Goal: Task Accomplishment & Management: Manage account settings

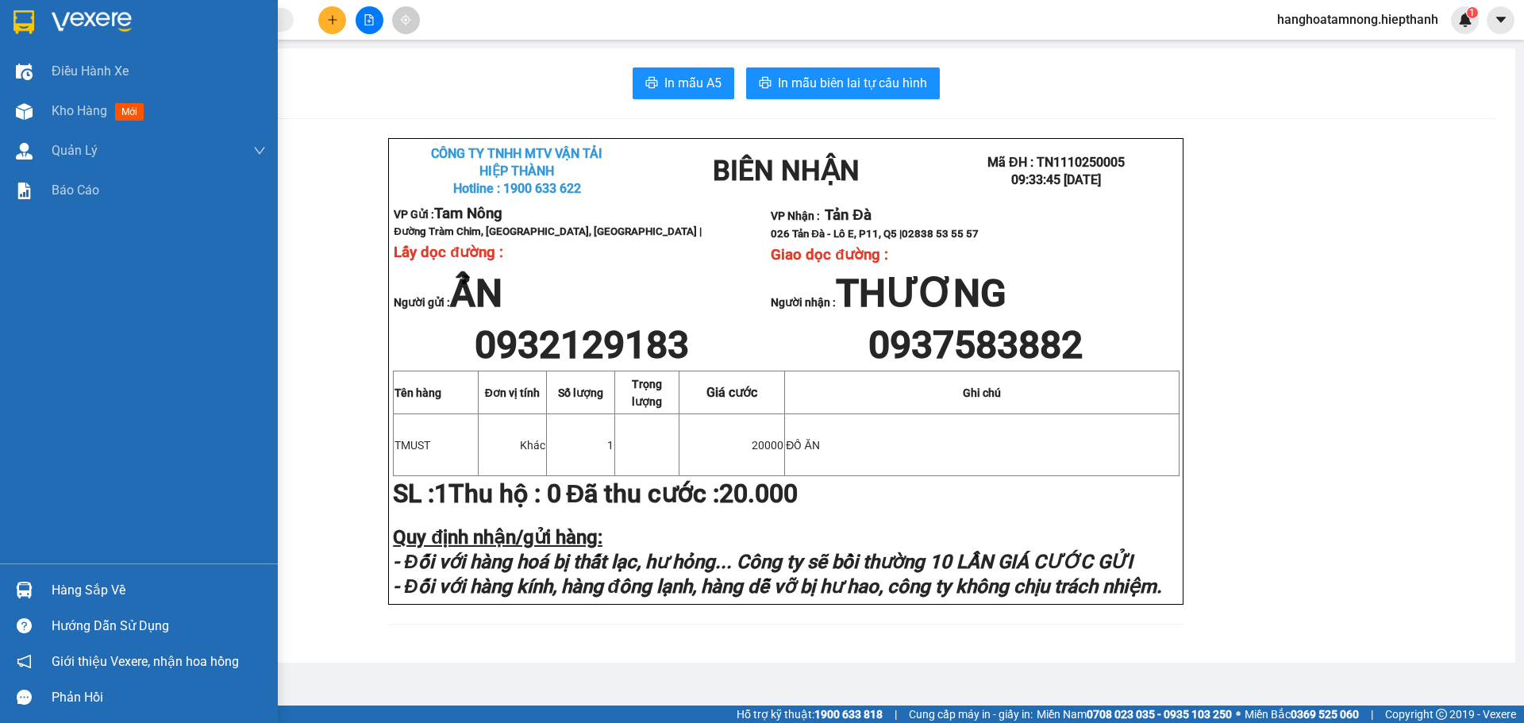
click at [10, 9] on div at bounding box center [24, 22] width 28 height 28
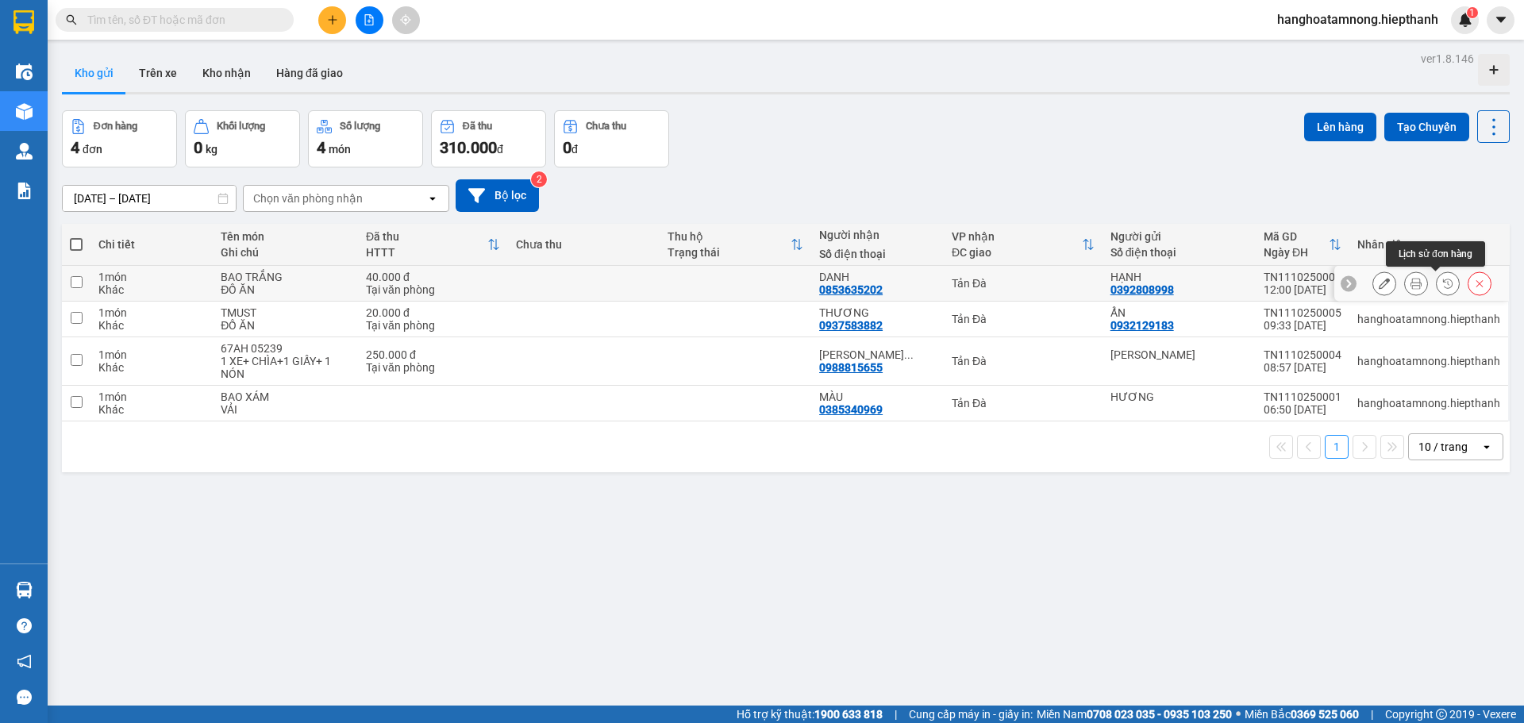
click at [1411, 285] on icon at bounding box center [1416, 283] width 11 height 11
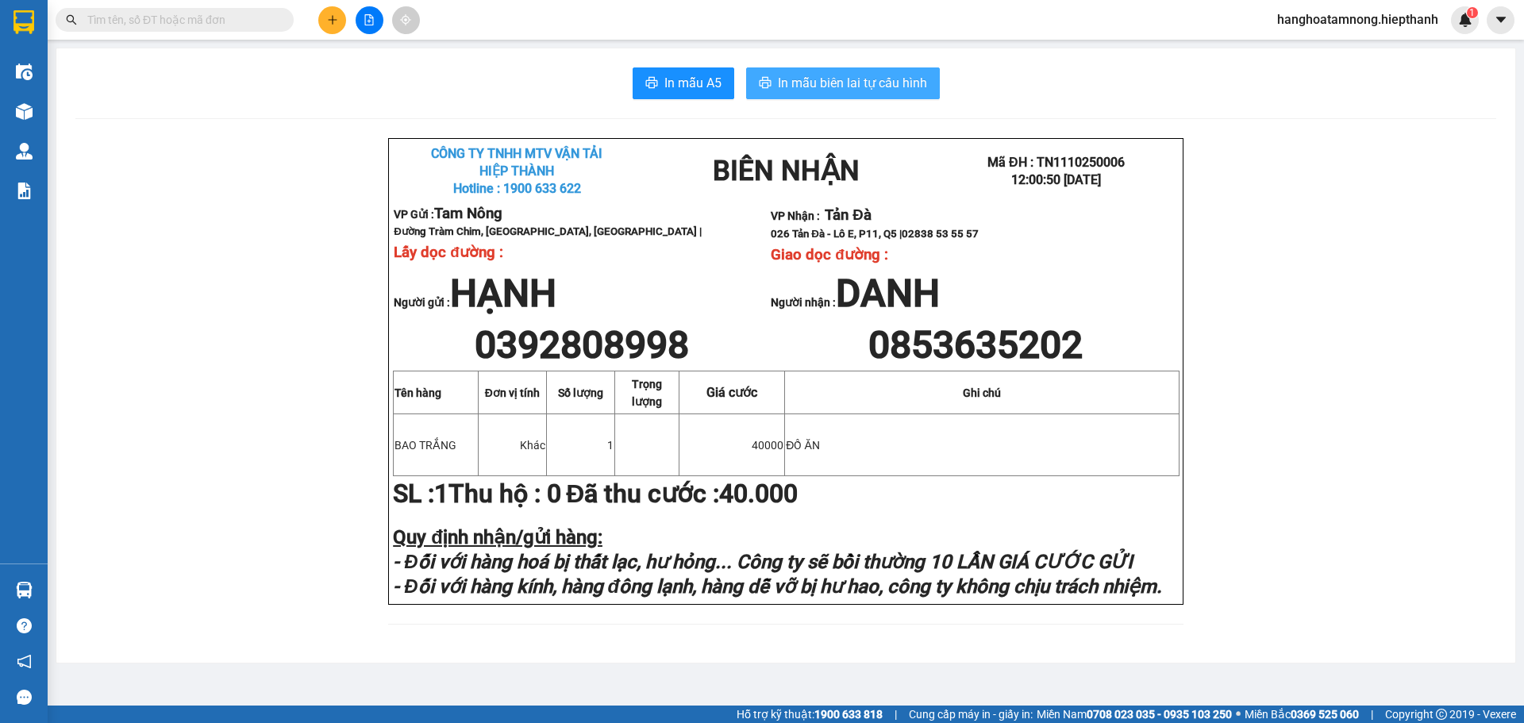
click at [876, 80] on span "In mẫu biên lai tự cấu hình" at bounding box center [852, 83] width 149 height 20
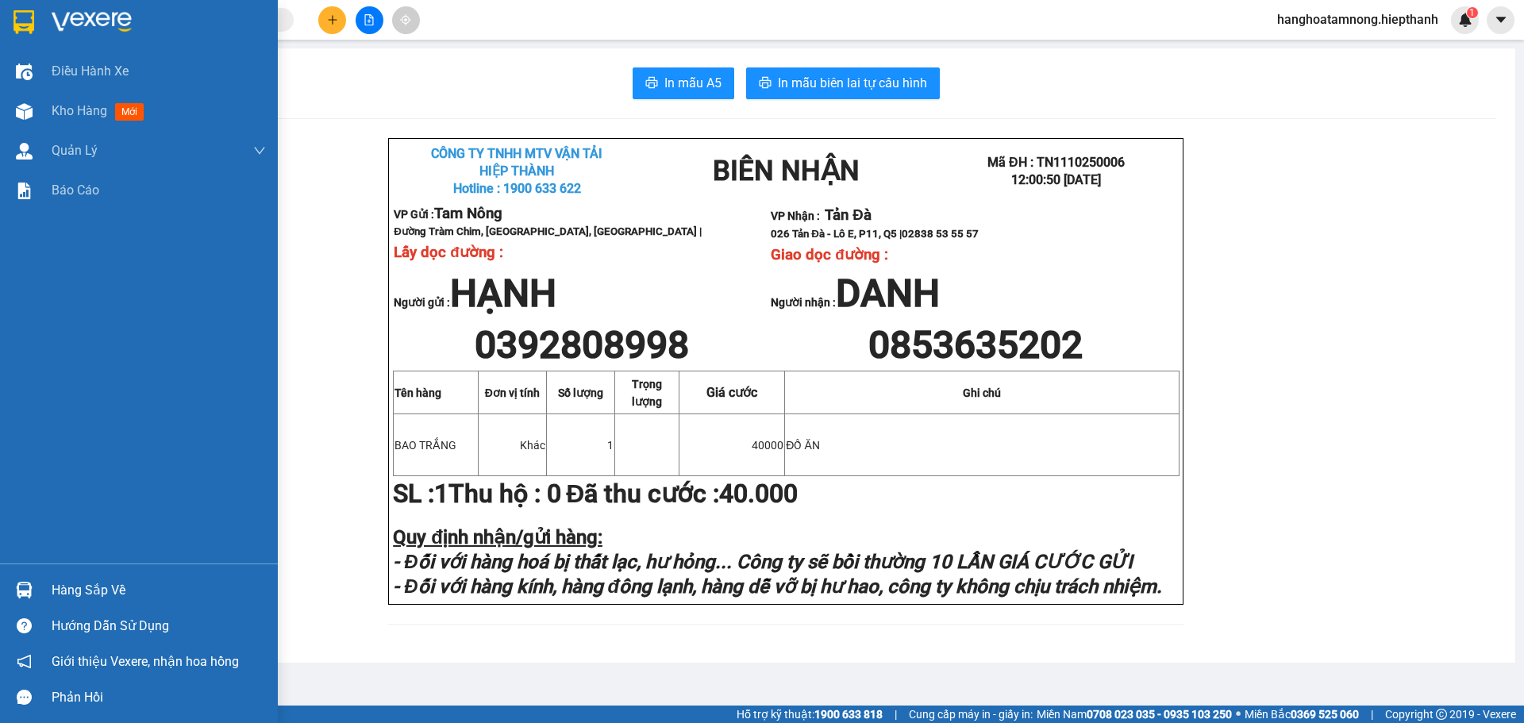
click at [2, 3] on div at bounding box center [139, 26] width 278 height 52
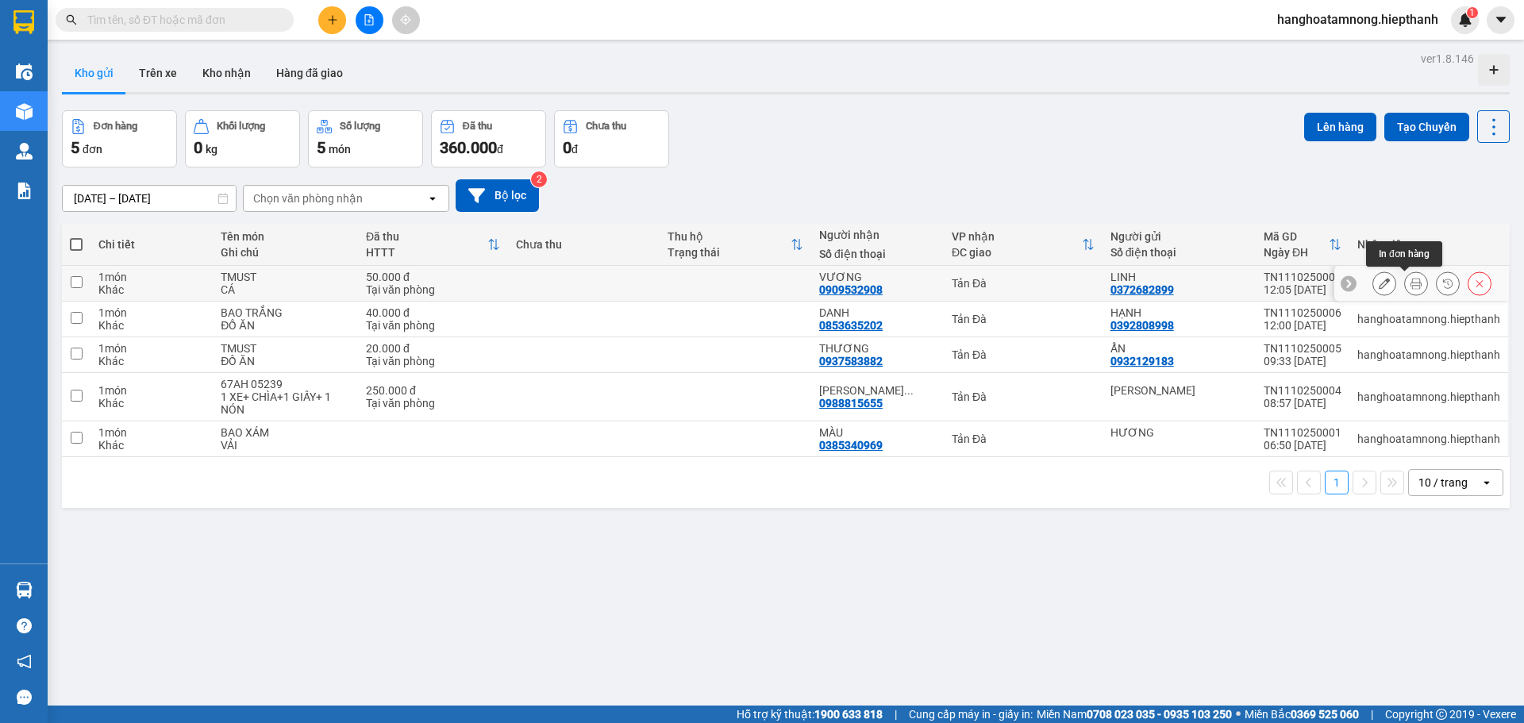
click at [1411, 287] on icon at bounding box center [1416, 283] width 11 height 11
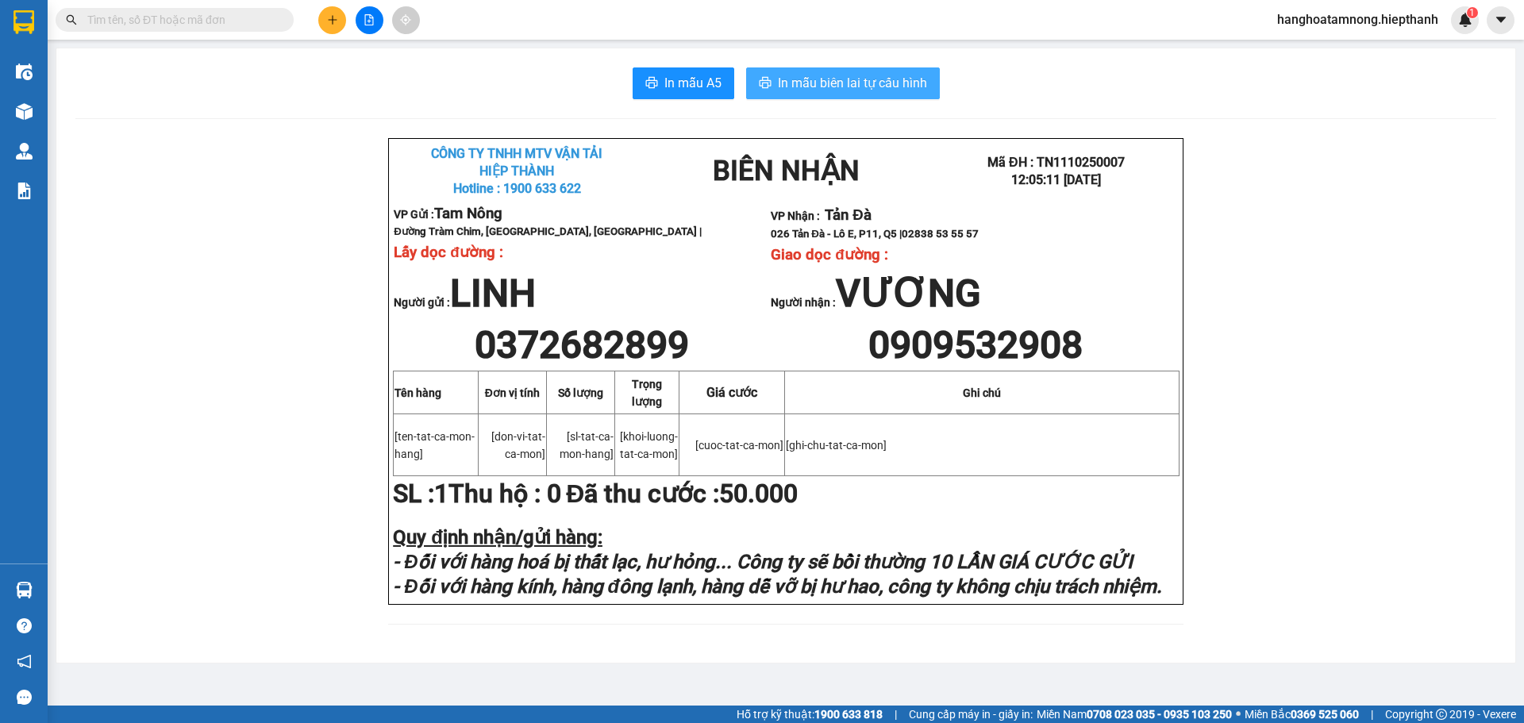
click at [807, 87] on span "In mẫu biên lai tự cấu hình" at bounding box center [852, 83] width 149 height 20
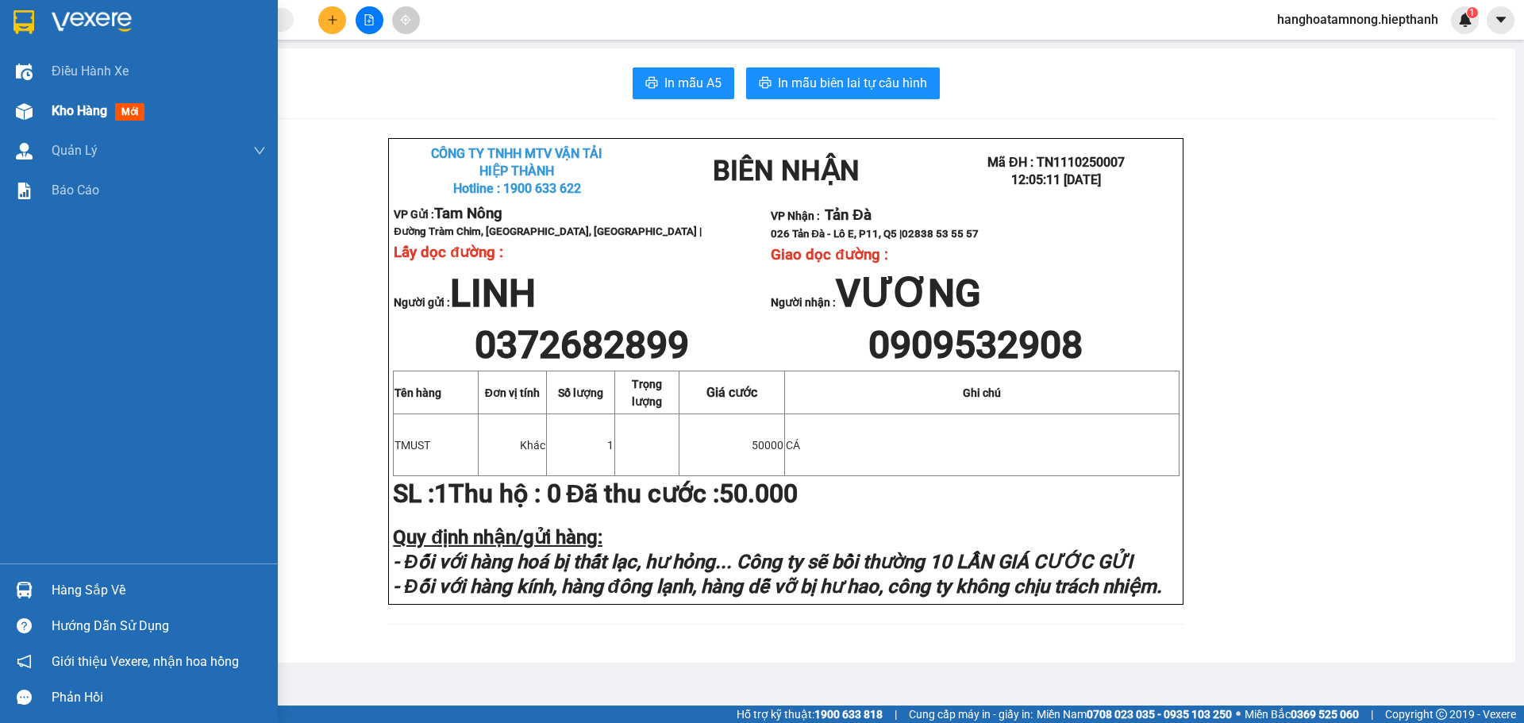
click at [46, 108] on div "Kho hàng mới" at bounding box center [139, 111] width 278 height 40
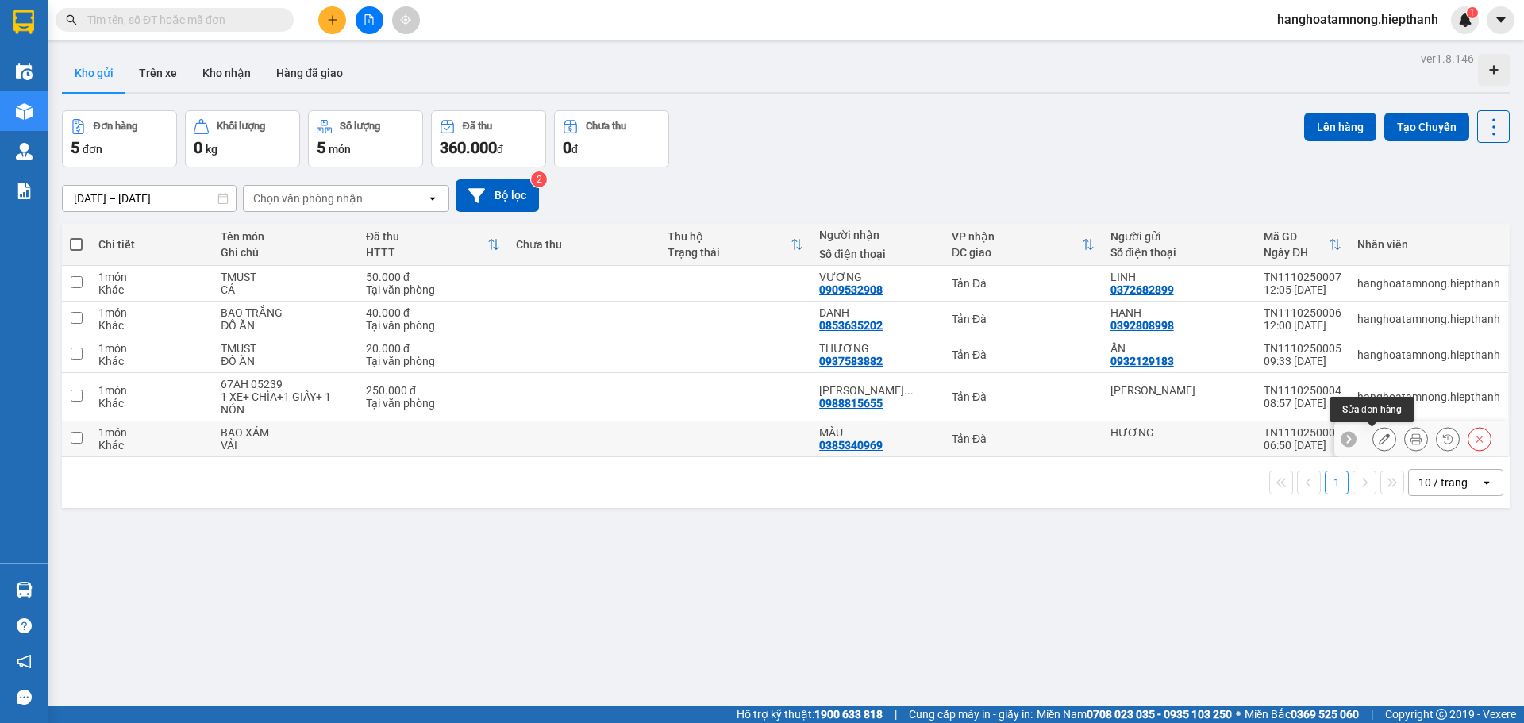
click at [1373, 438] on button at bounding box center [1384, 440] width 22 height 28
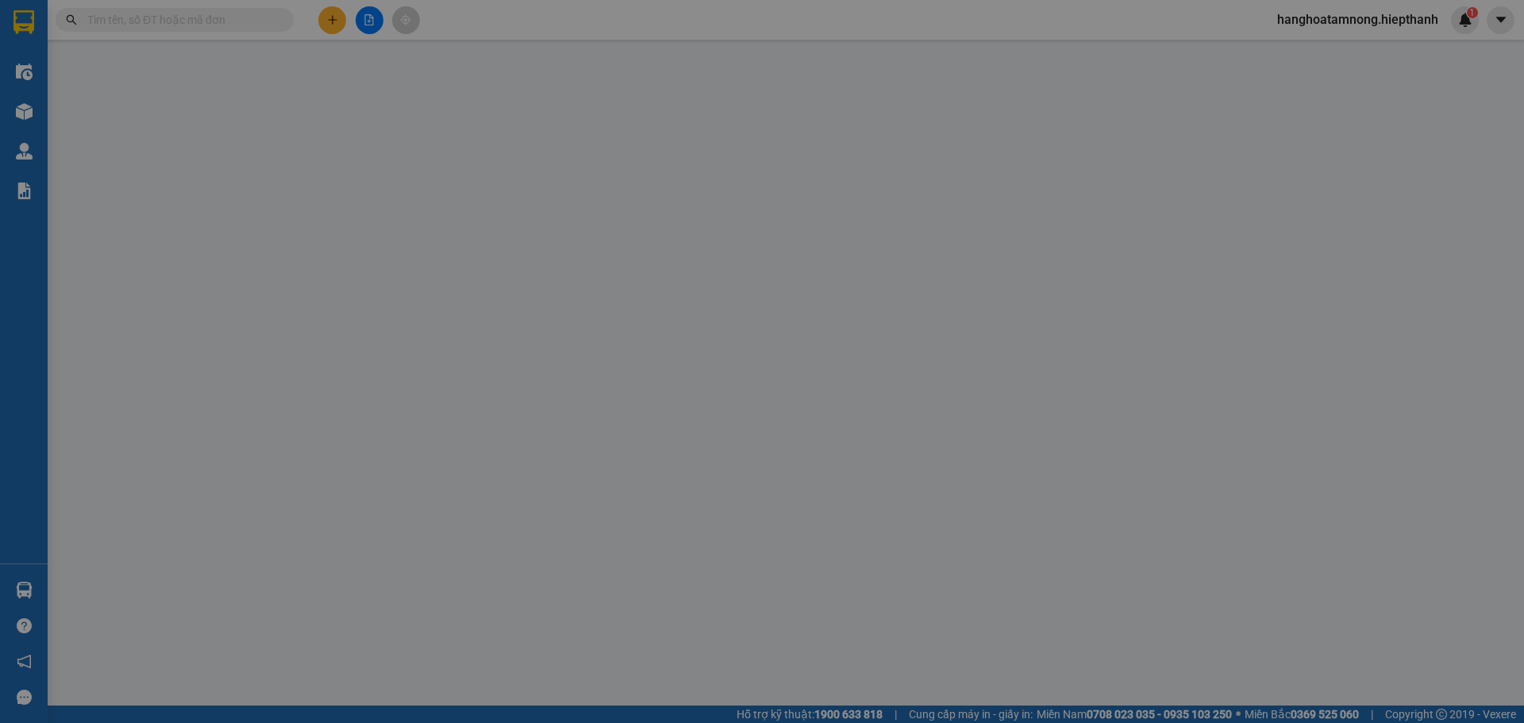
type input "0385340969"
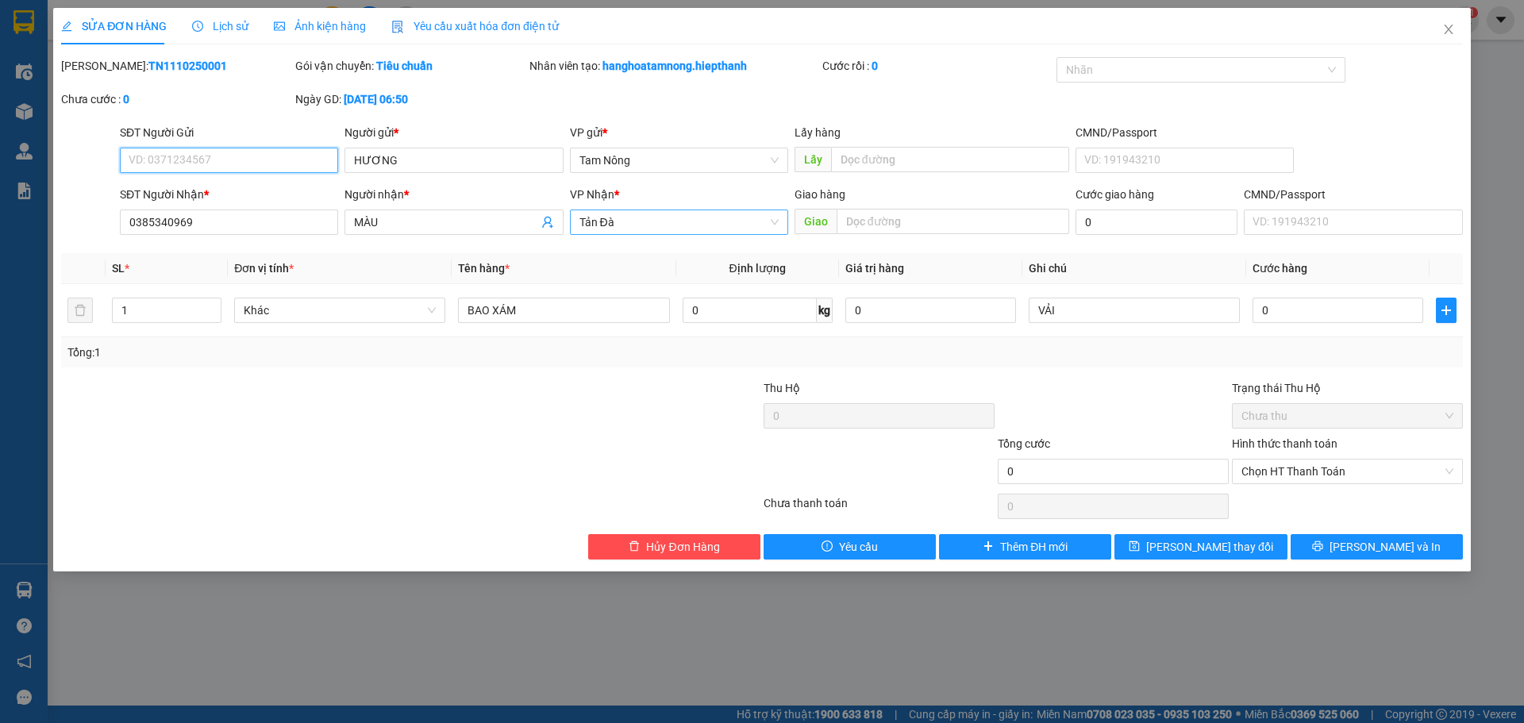
click at [602, 211] on span "Tản Đà" at bounding box center [679, 222] width 199 height 24
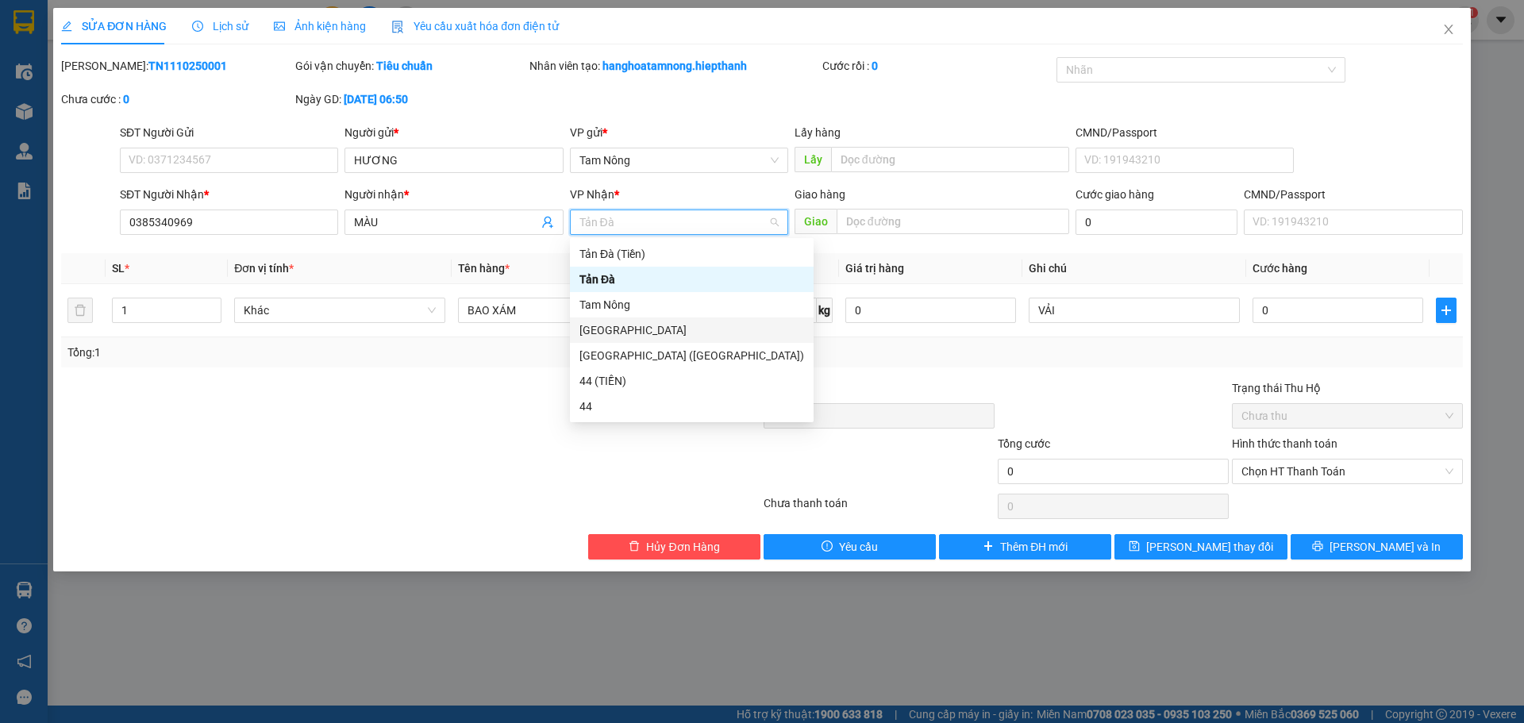
click at [614, 326] on div "[GEOGRAPHIC_DATA]" at bounding box center [692, 330] width 225 height 17
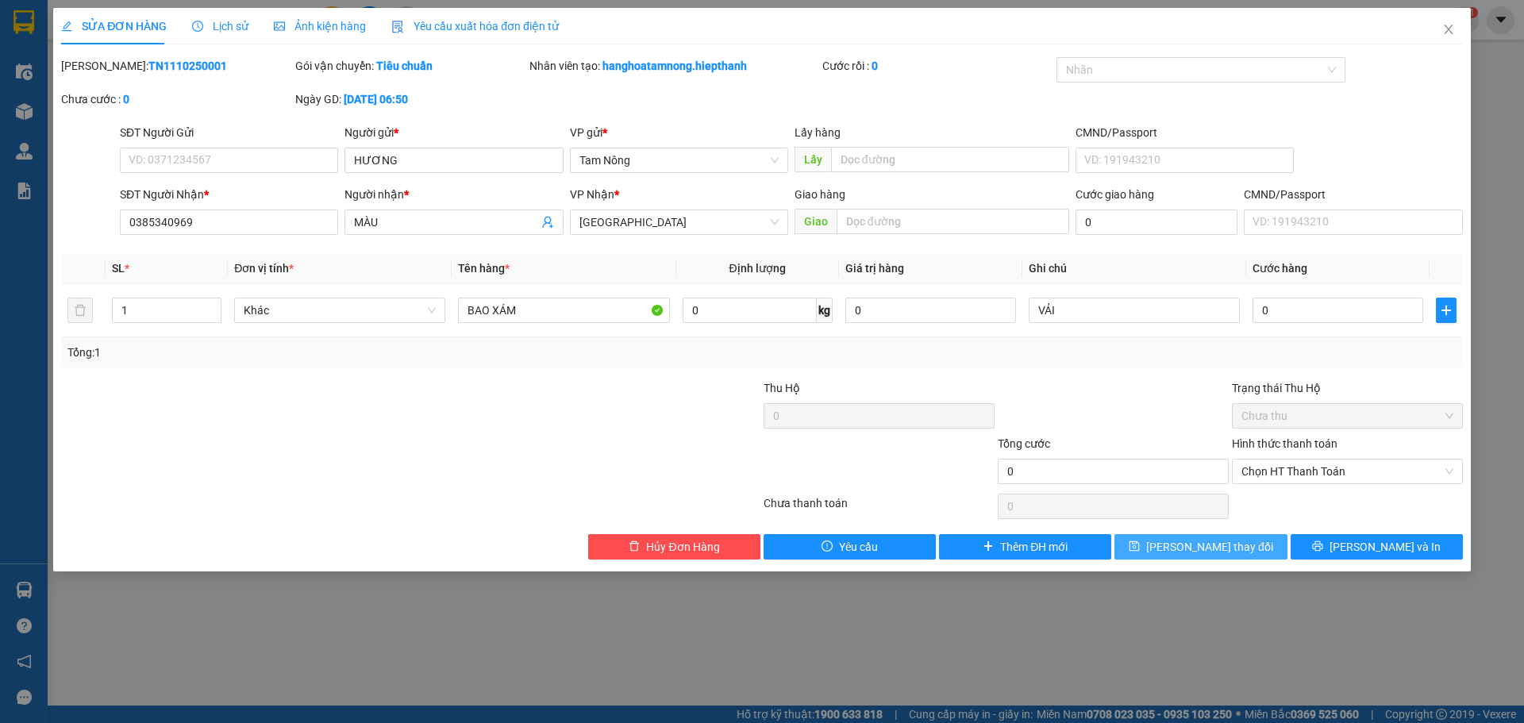
click at [1200, 551] on span "[PERSON_NAME] thay đổi" at bounding box center [1209, 546] width 127 height 17
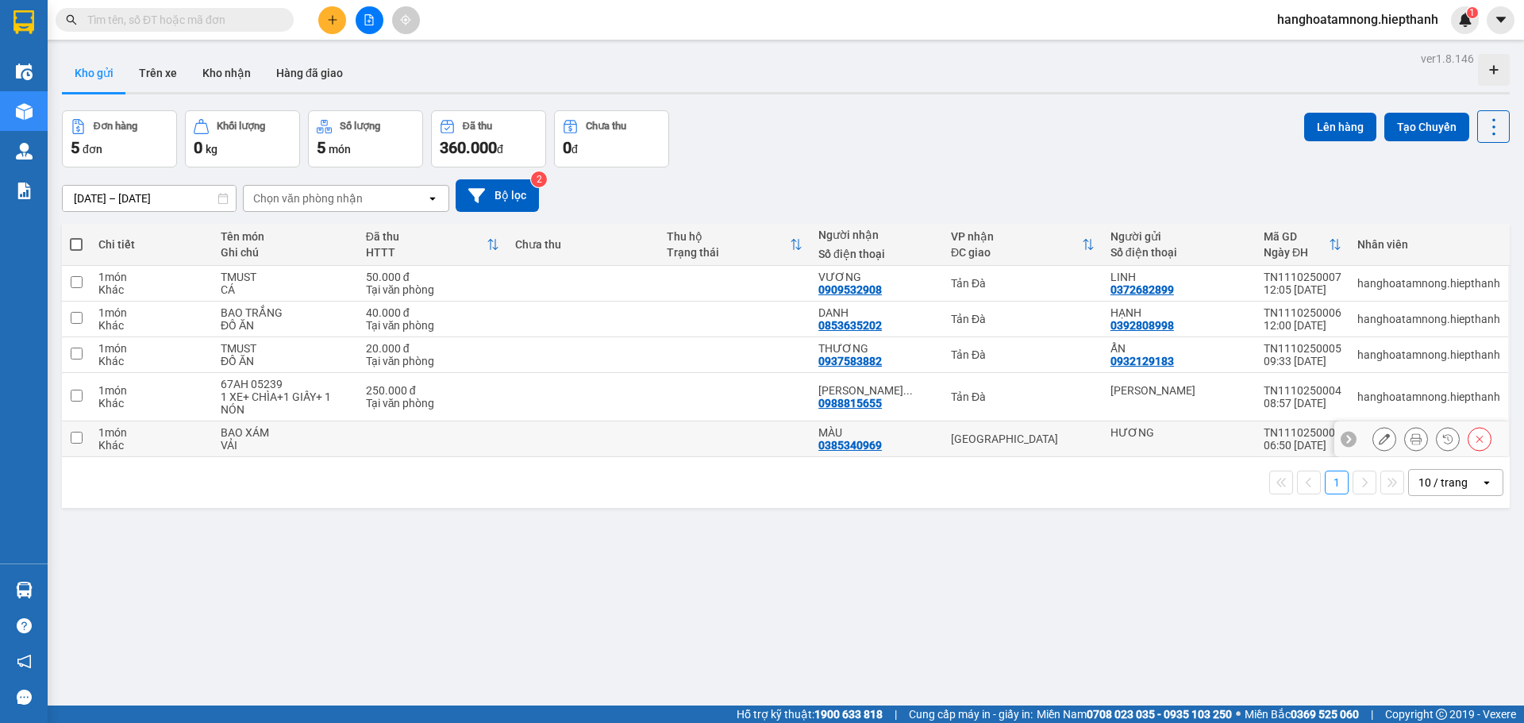
click at [72, 436] on input "checkbox" at bounding box center [77, 438] width 12 height 12
checkbox input "true"
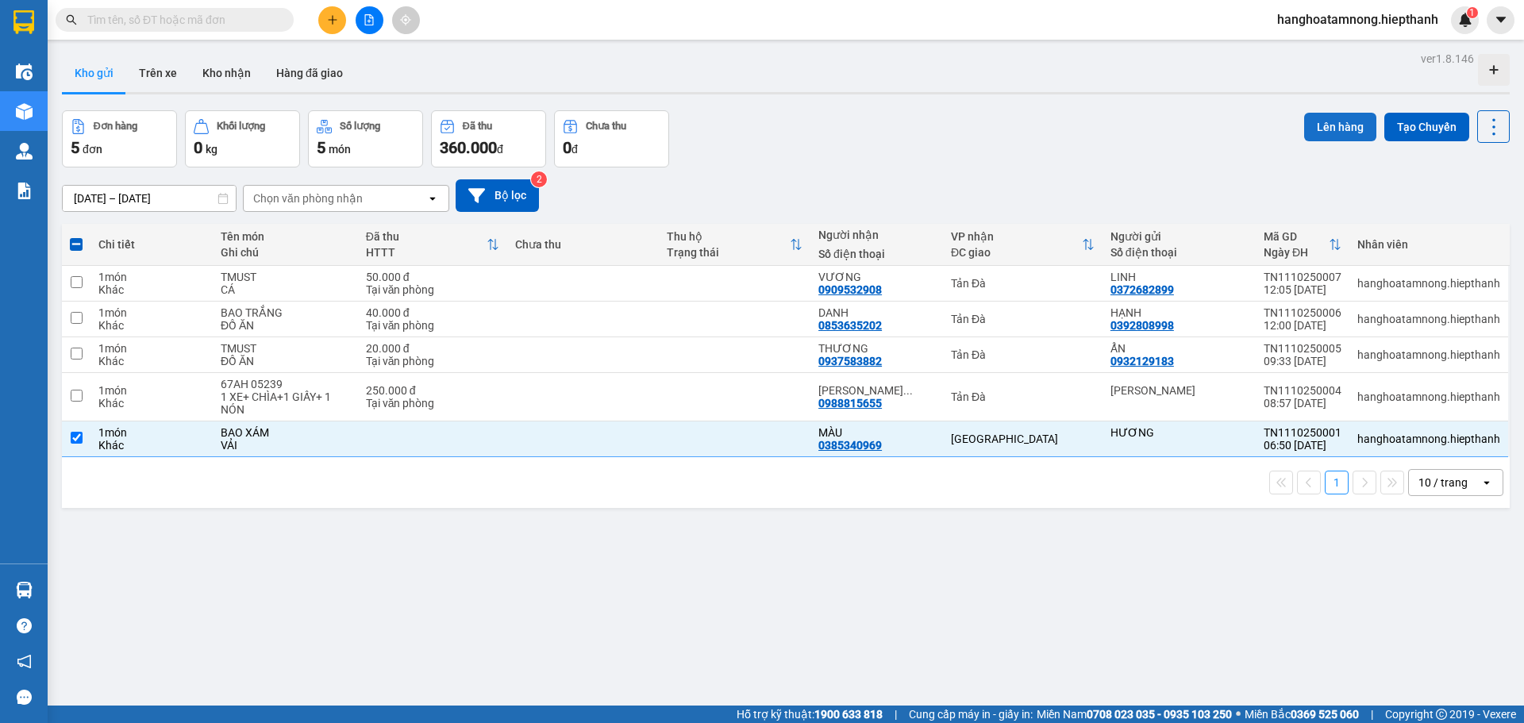
click at [1306, 117] on button "Lên hàng" at bounding box center [1340, 127] width 72 height 29
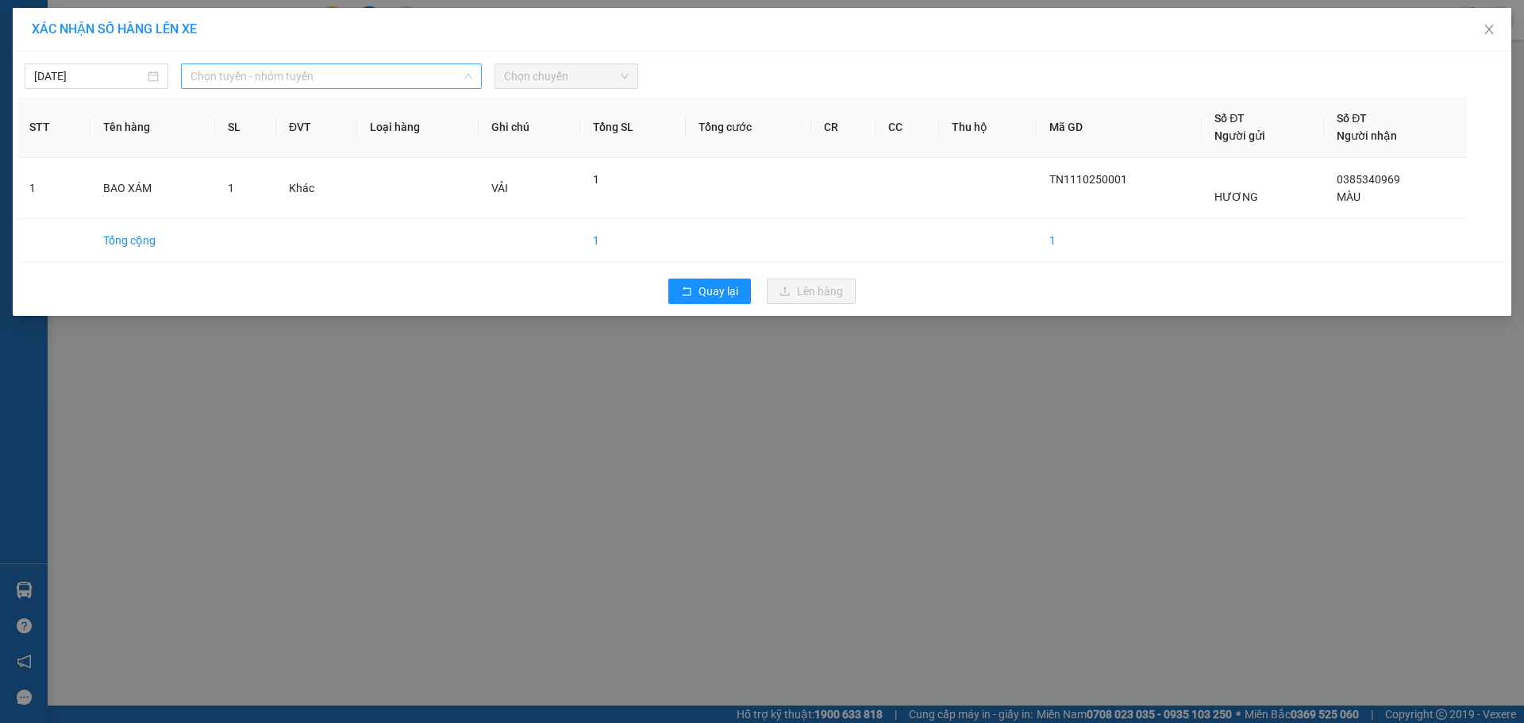
click at [233, 65] on span "Chọn tuyến - nhóm tuyến" at bounding box center [332, 76] width 282 height 24
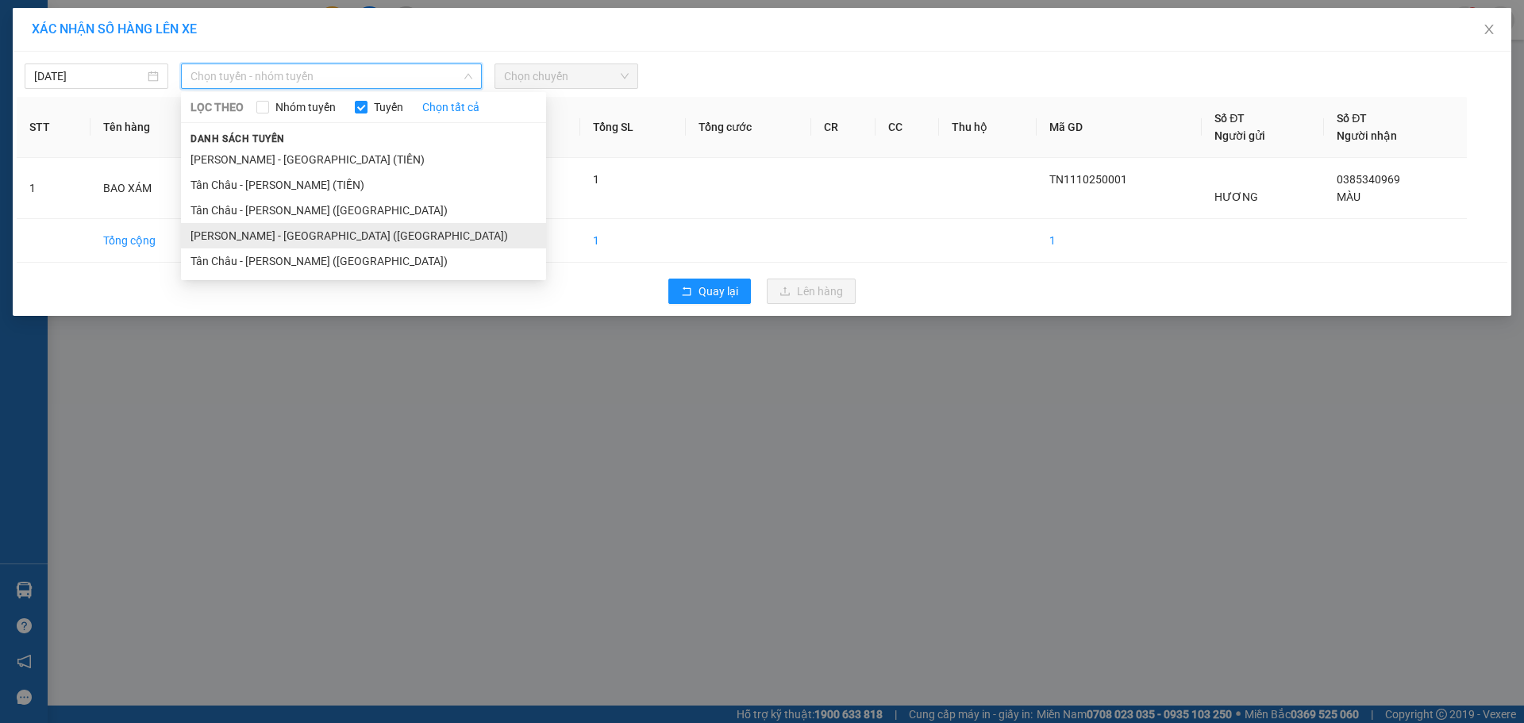
click at [235, 230] on li "[PERSON_NAME] - [GEOGRAPHIC_DATA] ([GEOGRAPHIC_DATA])" at bounding box center [363, 235] width 365 height 25
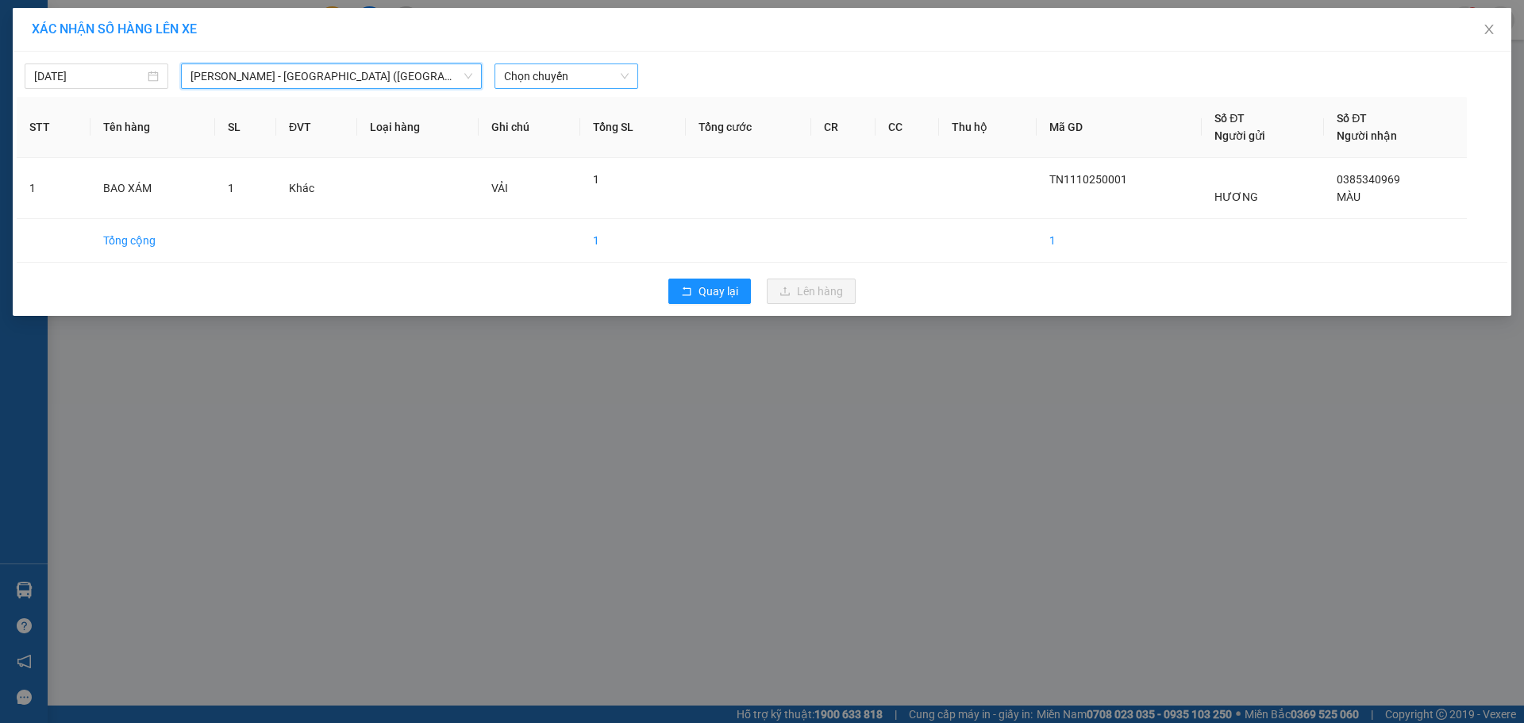
click at [528, 71] on span "Chọn chuyến" at bounding box center [566, 76] width 125 height 24
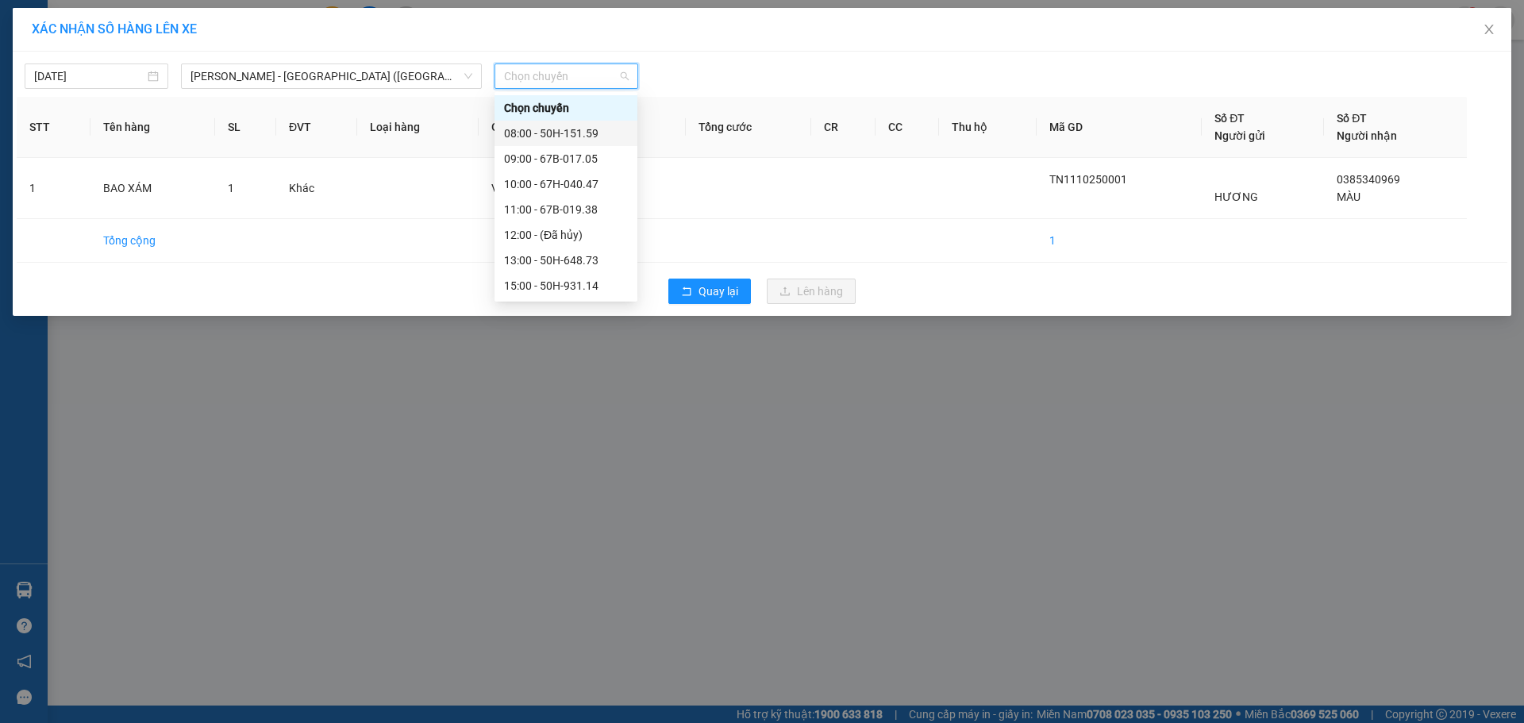
click at [568, 134] on div "08:00 - 50H-151.59" at bounding box center [566, 133] width 124 height 17
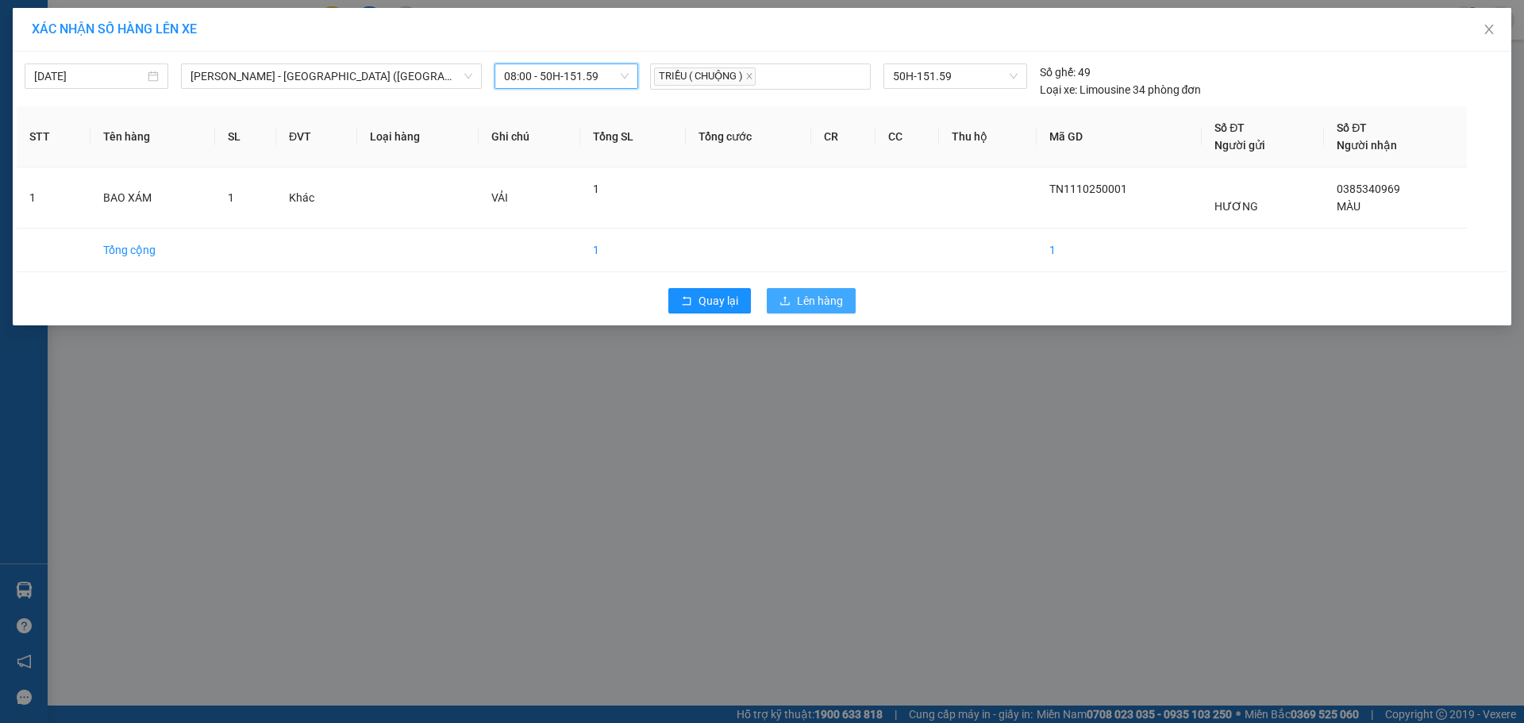
click at [801, 298] on span "Lên hàng" at bounding box center [820, 300] width 46 height 17
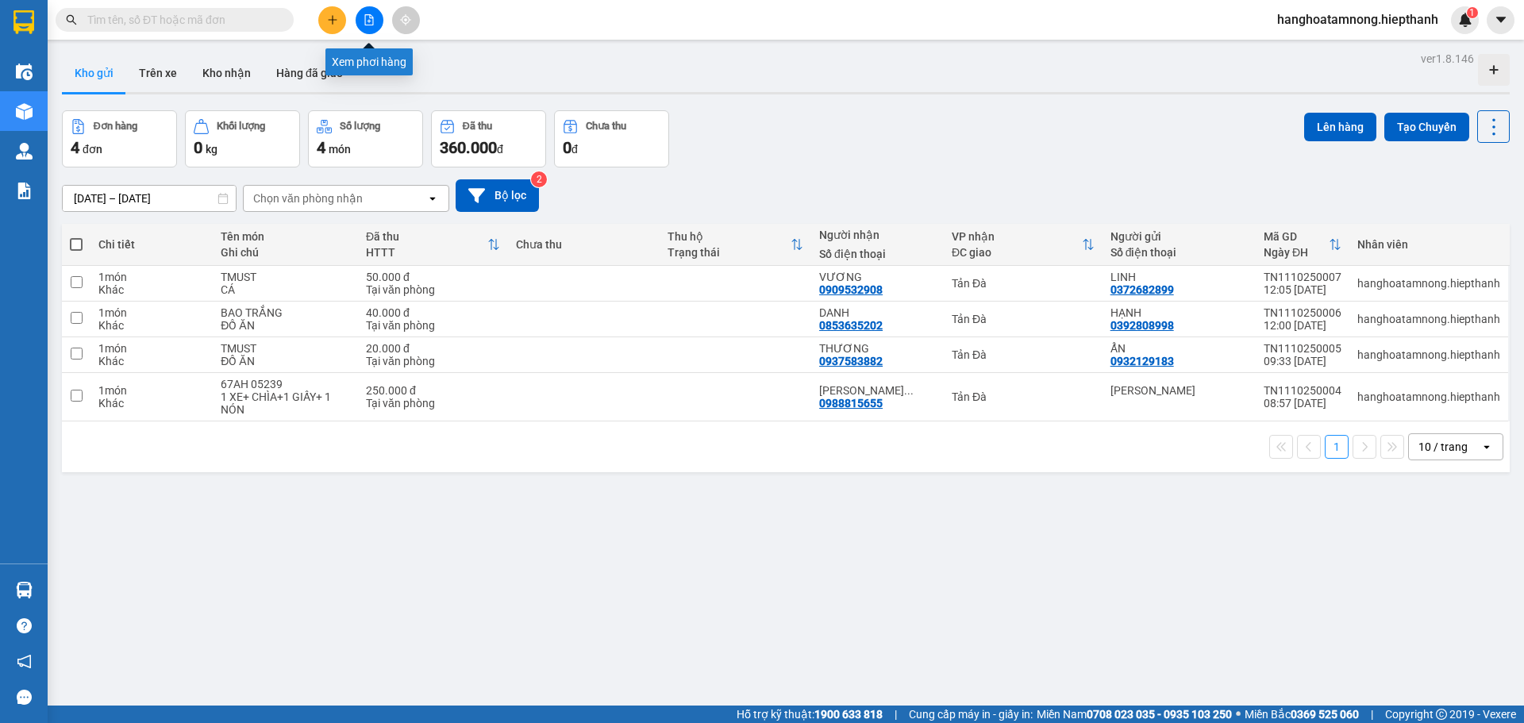
click at [358, 21] on button at bounding box center [370, 20] width 28 height 28
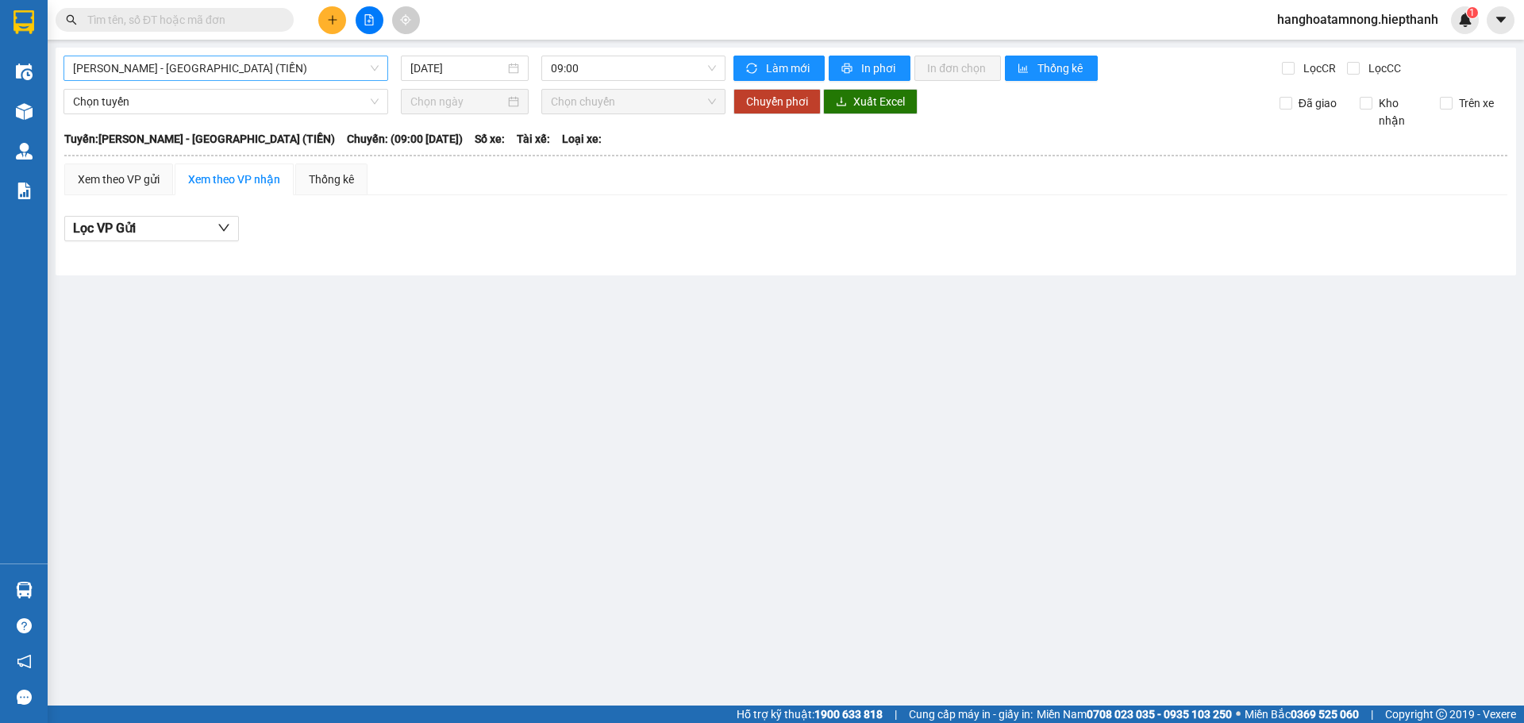
click at [208, 69] on span "[PERSON_NAME] - [GEOGRAPHIC_DATA] (TIỀN)" at bounding box center [226, 68] width 306 height 24
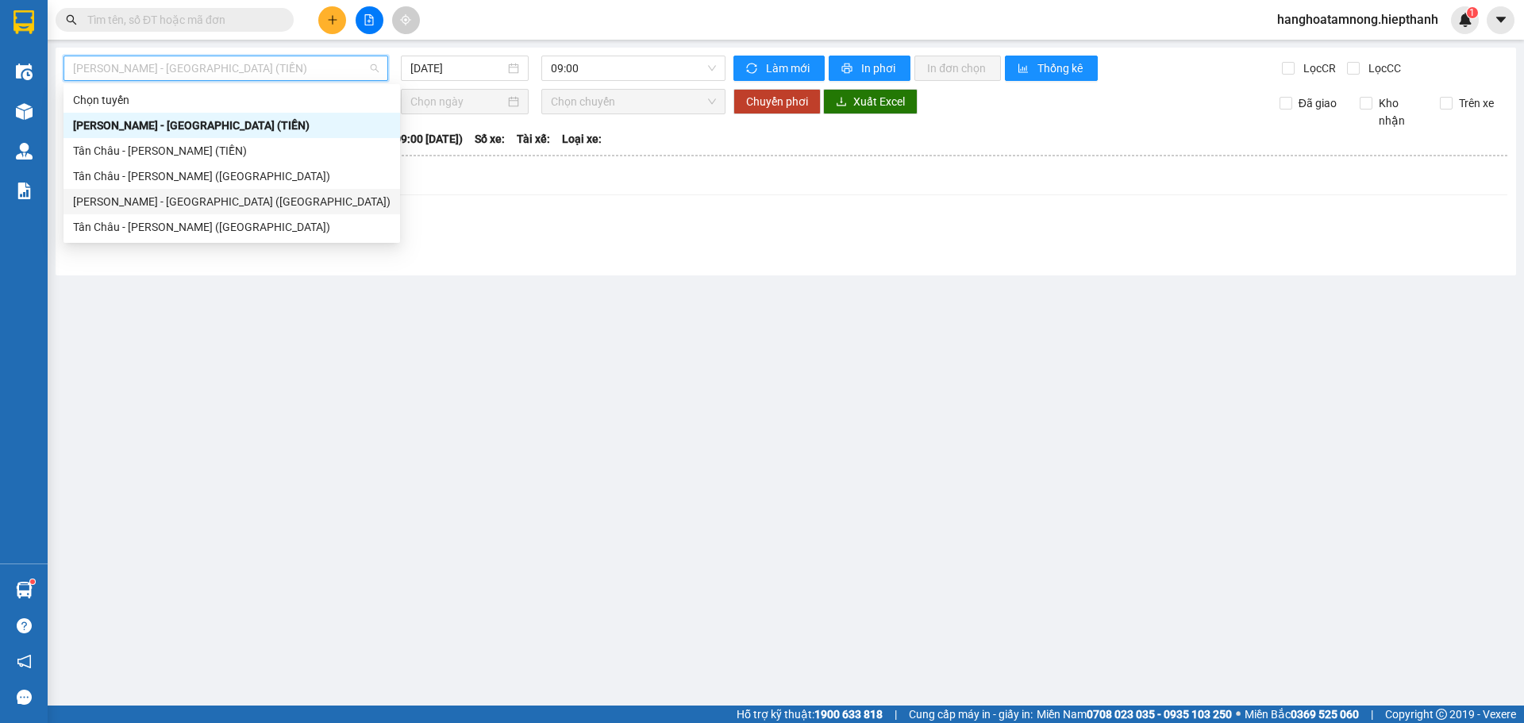
click at [124, 210] on div "[PERSON_NAME] - [GEOGRAPHIC_DATA] ([GEOGRAPHIC_DATA])" at bounding box center [232, 201] width 337 height 25
type input "[DATE]"
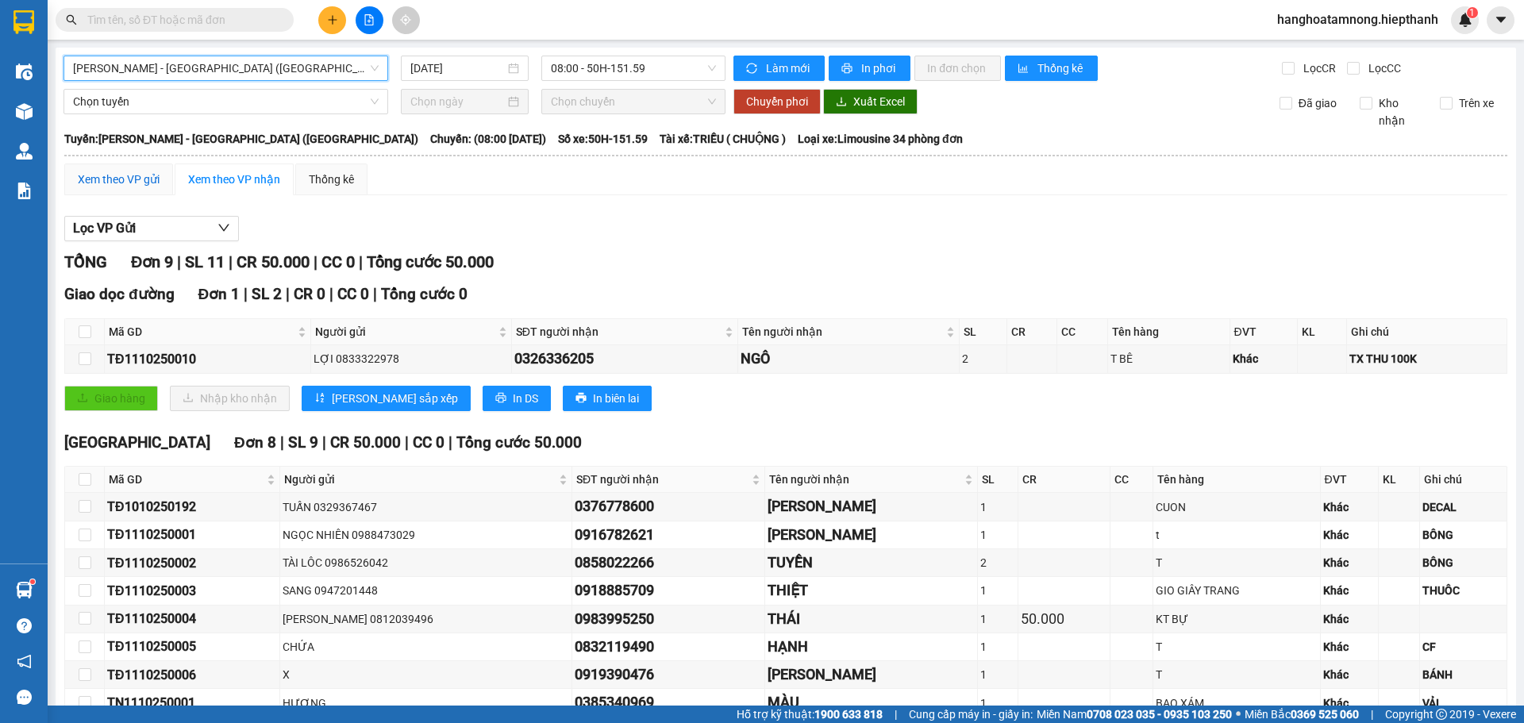
click at [100, 176] on div "Xem theo VP gửi" at bounding box center [119, 179] width 82 height 17
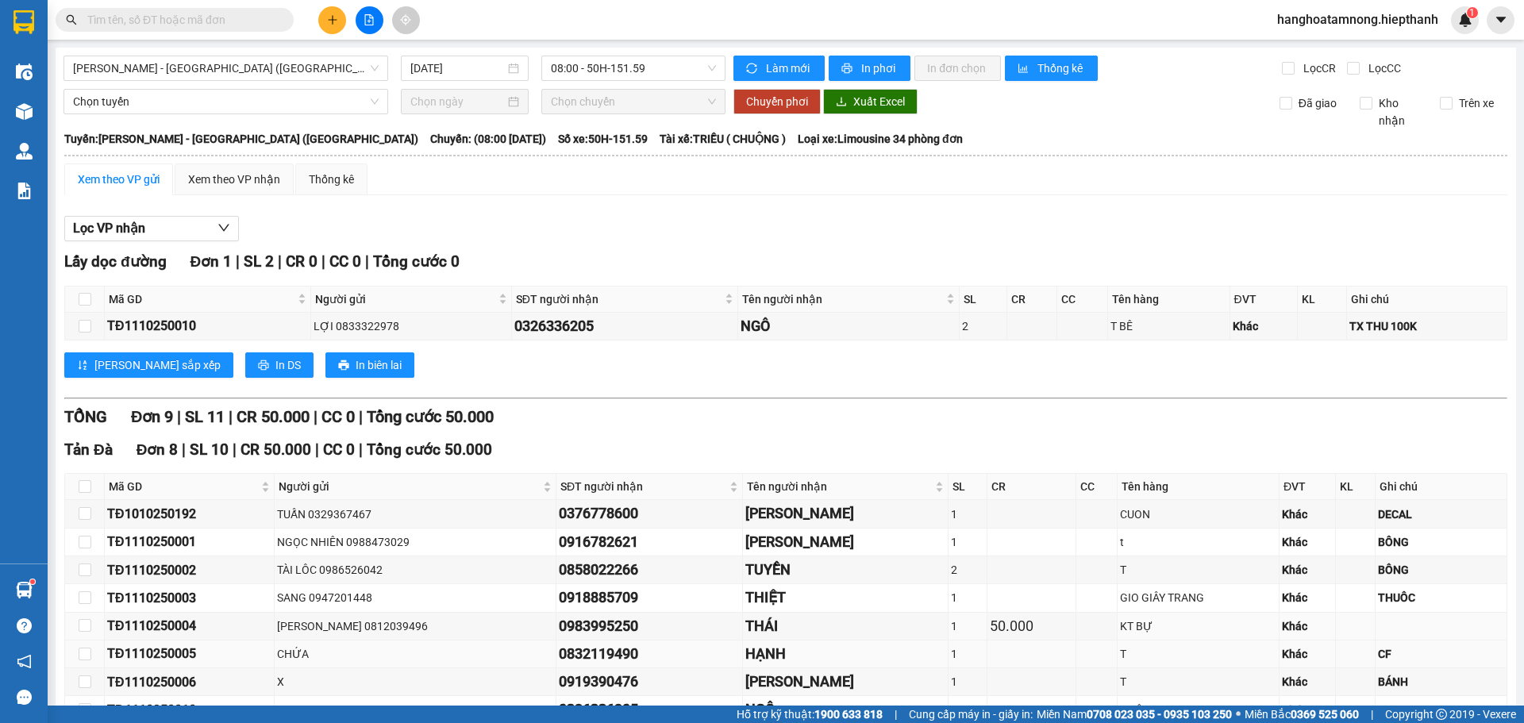
scroll to position [248, 0]
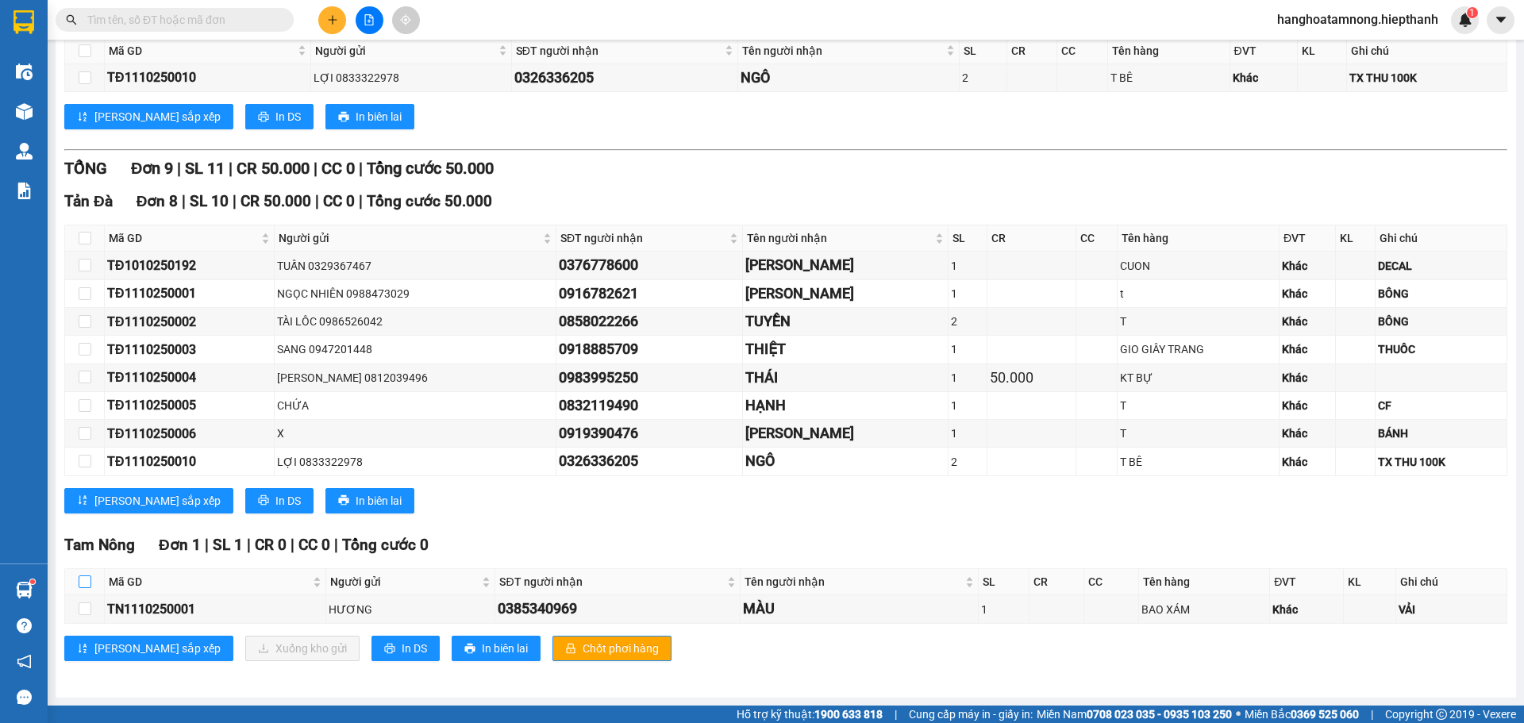
click at [82, 580] on input "checkbox" at bounding box center [85, 582] width 13 height 13
checkbox input "true"
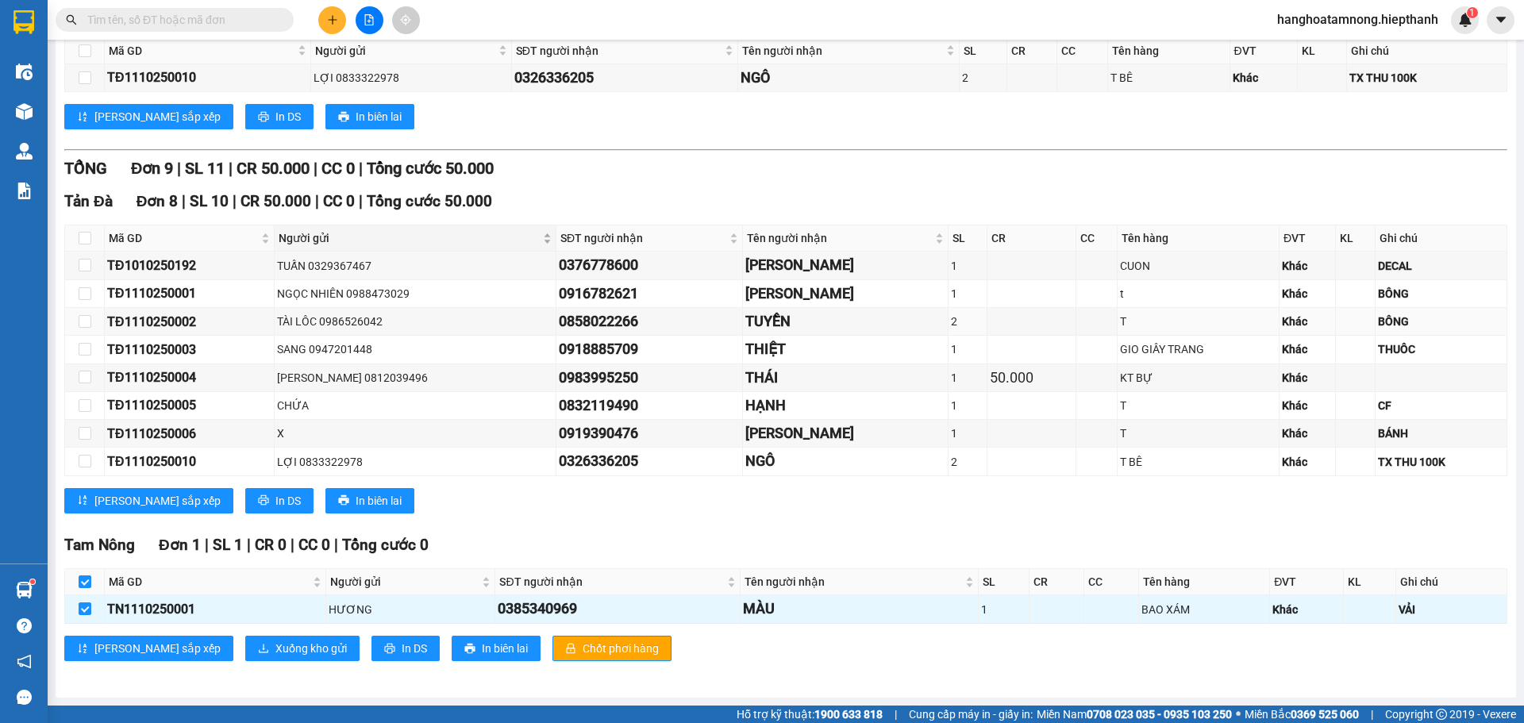
scroll to position [0, 0]
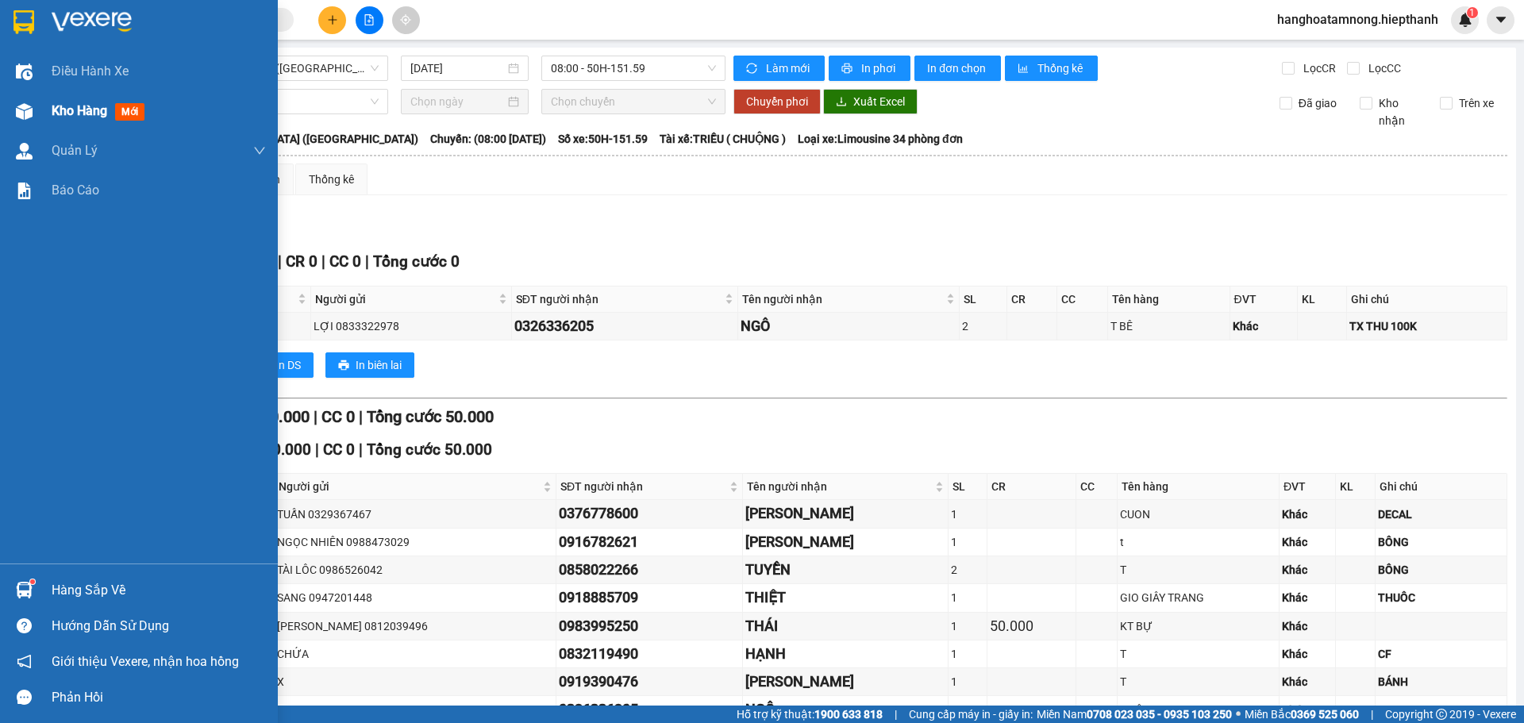
click at [44, 111] on div "Kho hàng mới" at bounding box center [139, 111] width 278 height 40
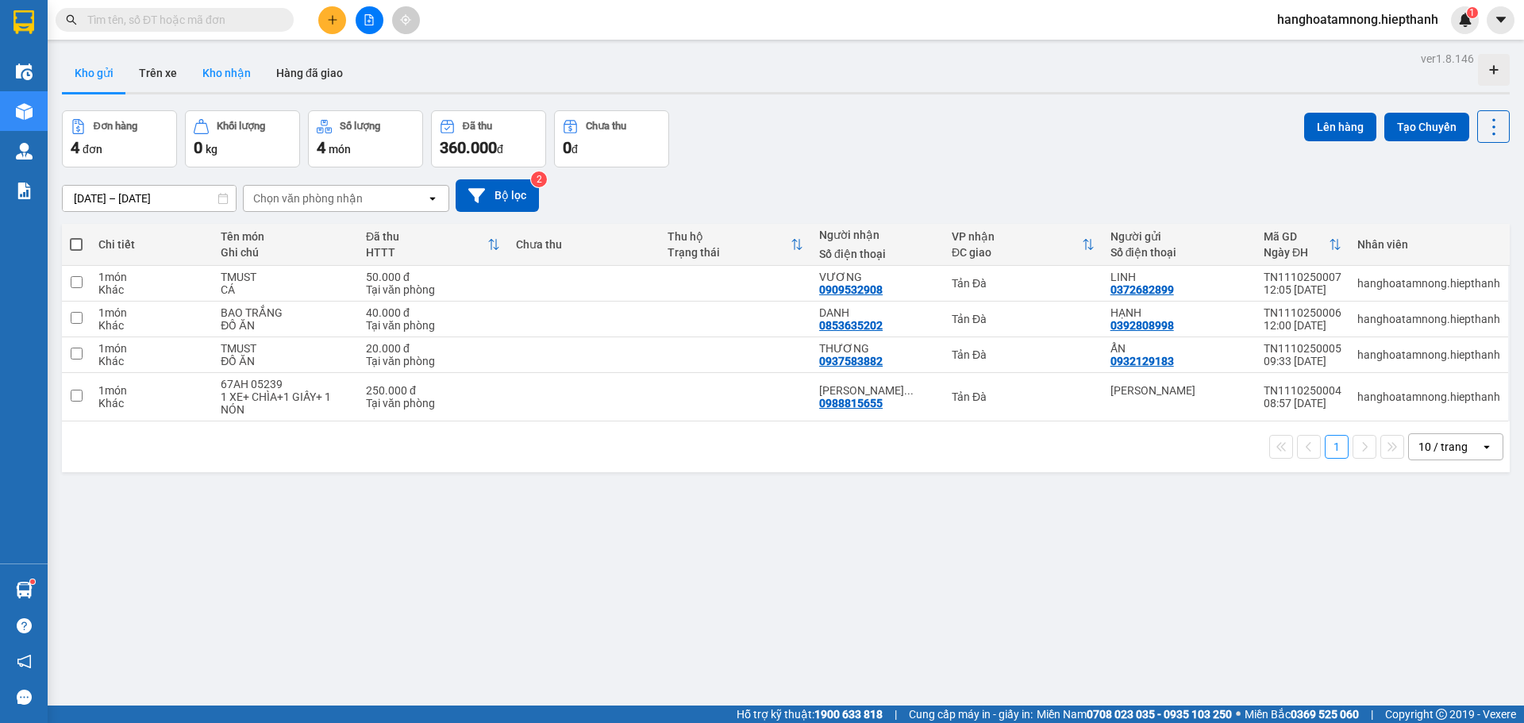
click at [210, 66] on button "Kho nhận" at bounding box center [227, 73] width 74 height 38
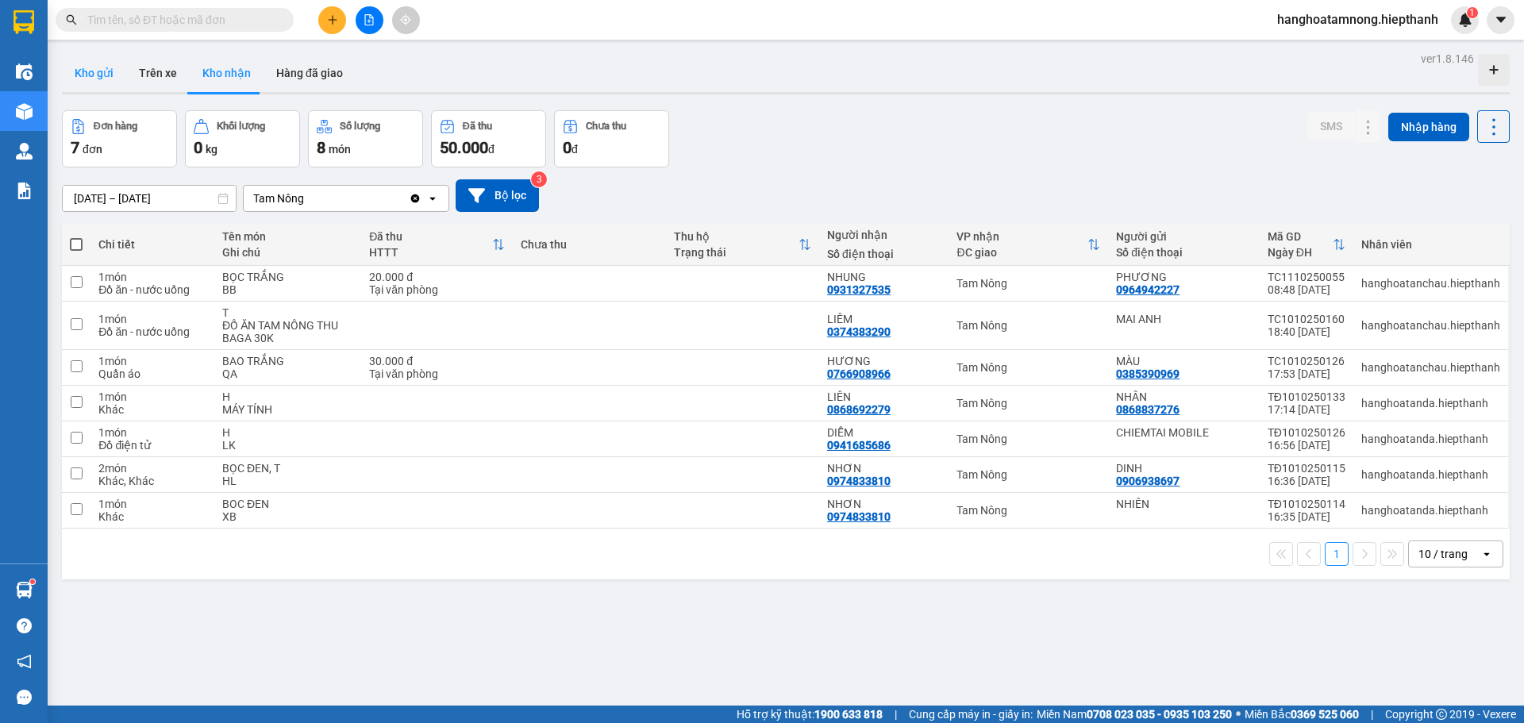
click at [98, 67] on button "Kho gửi" at bounding box center [94, 73] width 64 height 38
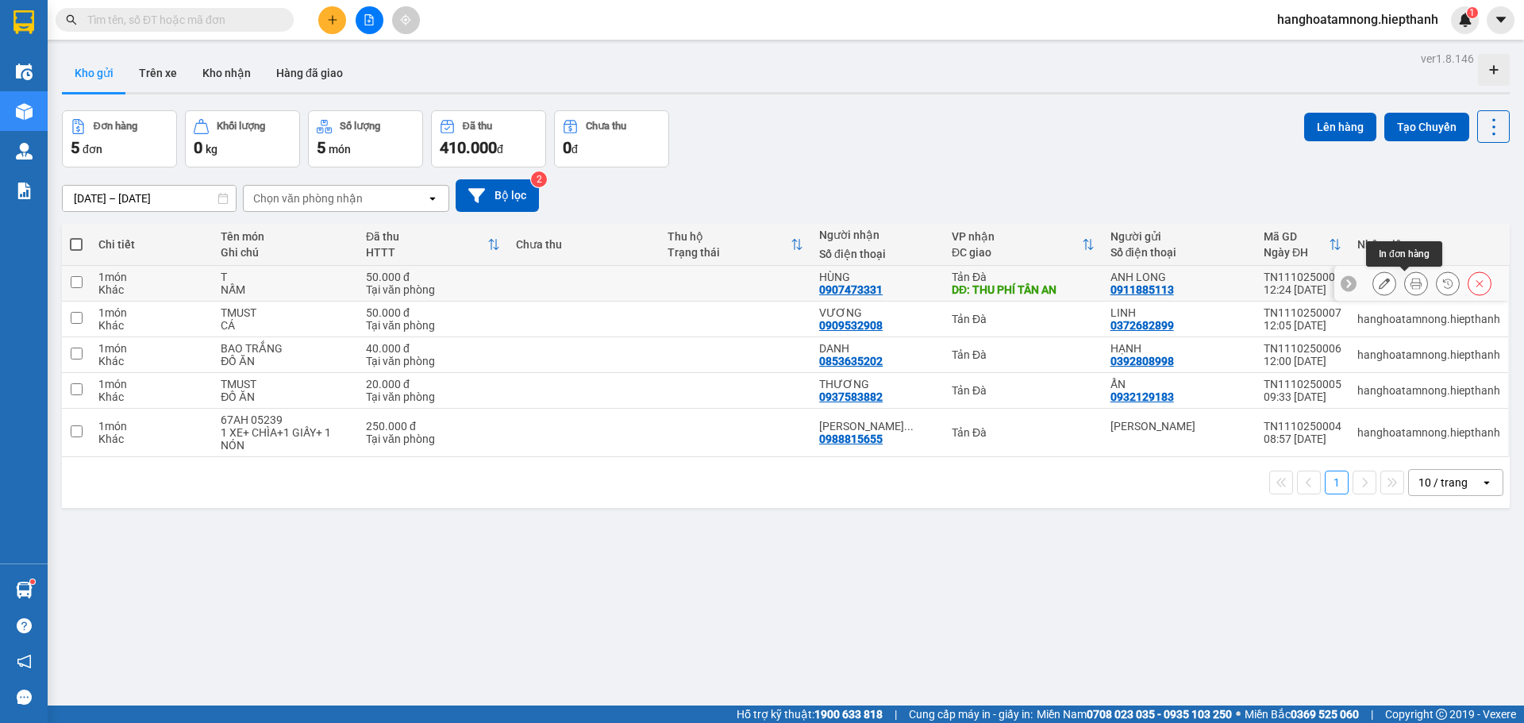
click at [1411, 280] on icon at bounding box center [1416, 283] width 11 height 11
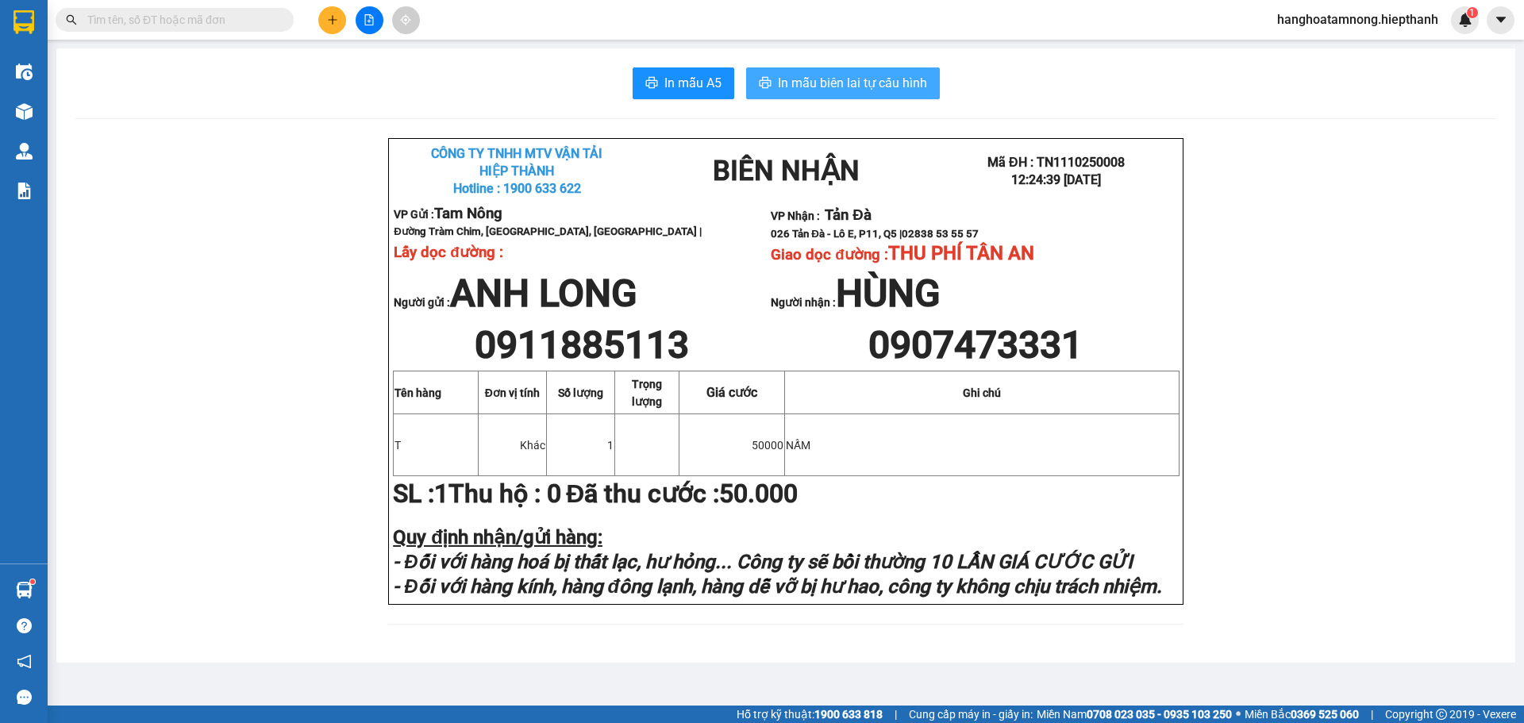
click at [905, 83] on span "In mẫu biên lai tự cấu hình" at bounding box center [852, 83] width 149 height 20
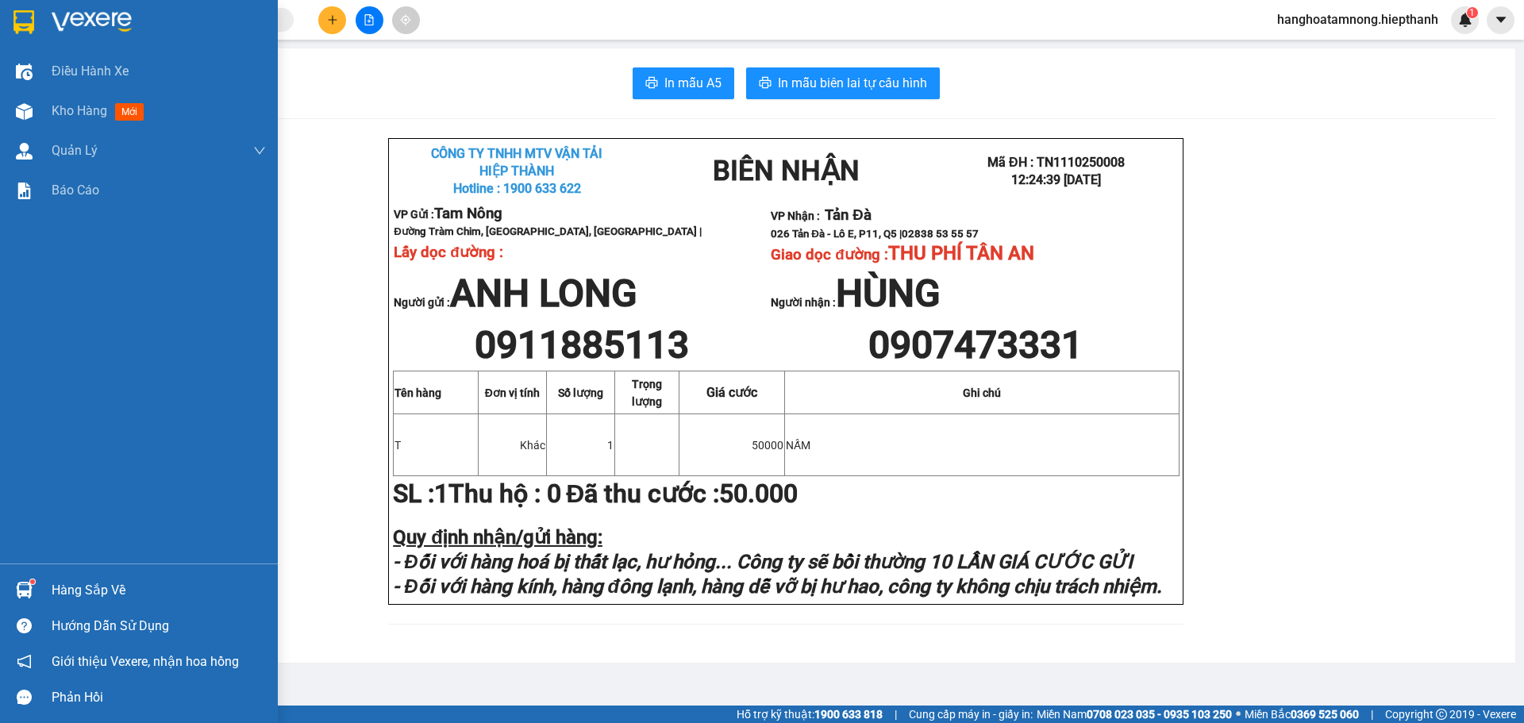
click at [24, 40] on div at bounding box center [139, 26] width 278 height 52
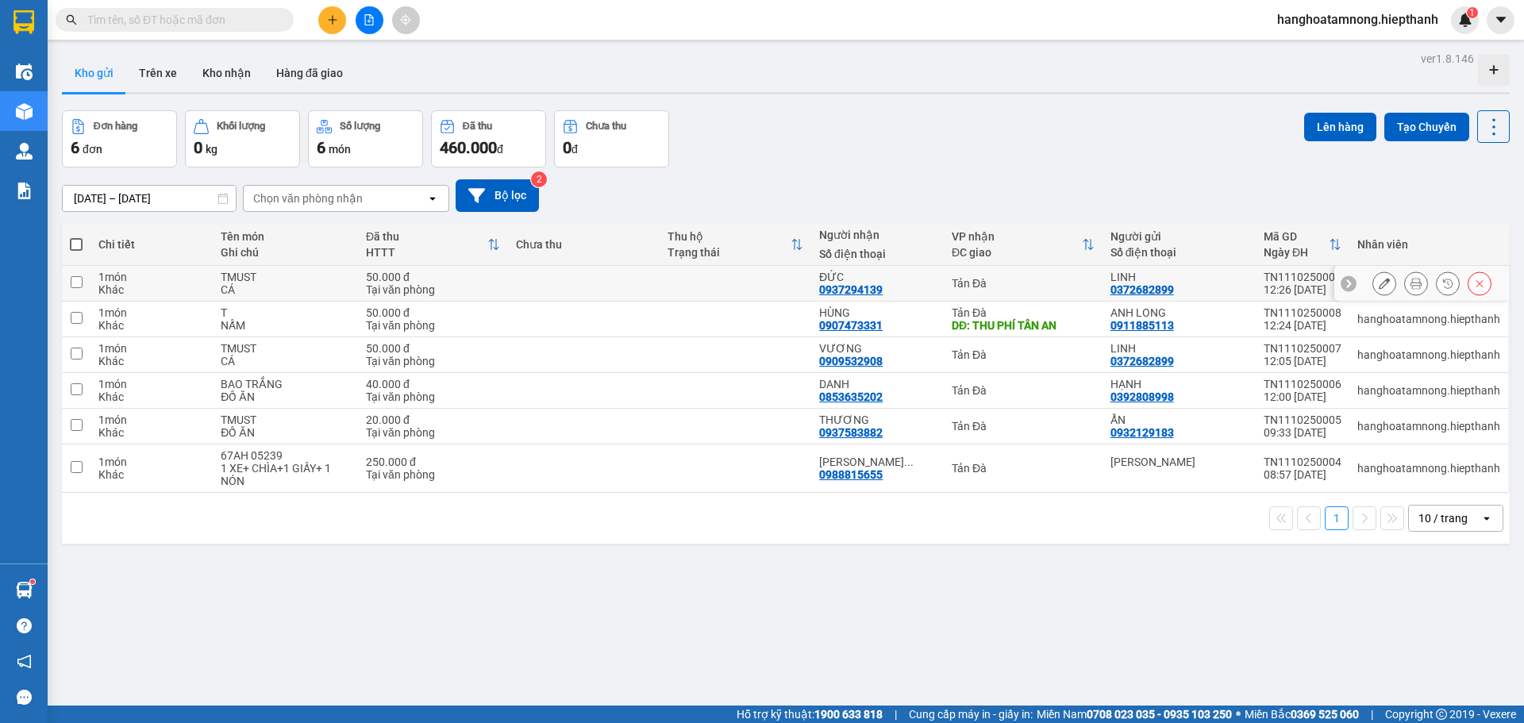
click at [1411, 287] on icon at bounding box center [1416, 283] width 11 height 11
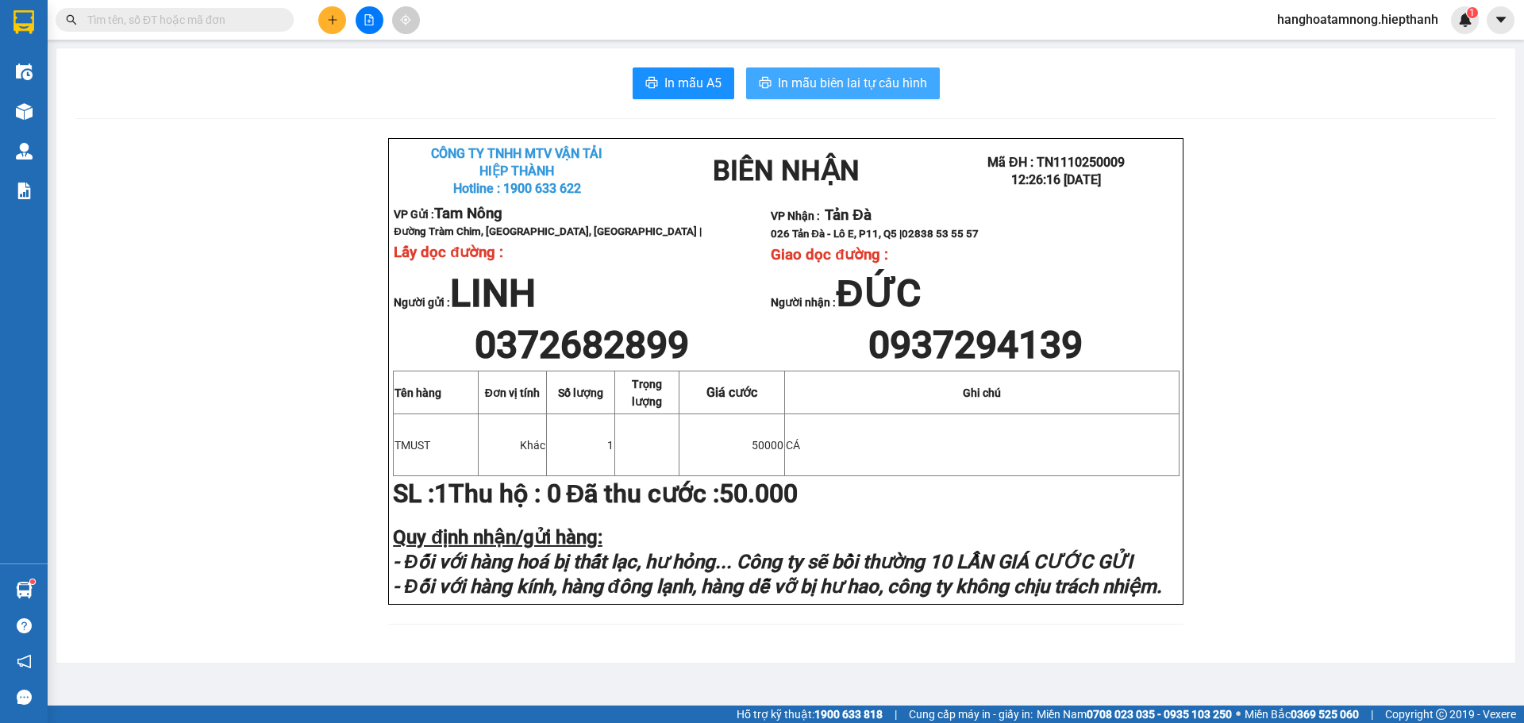
click at [837, 83] on span "In mẫu biên lai tự cấu hình" at bounding box center [852, 83] width 149 height 20
